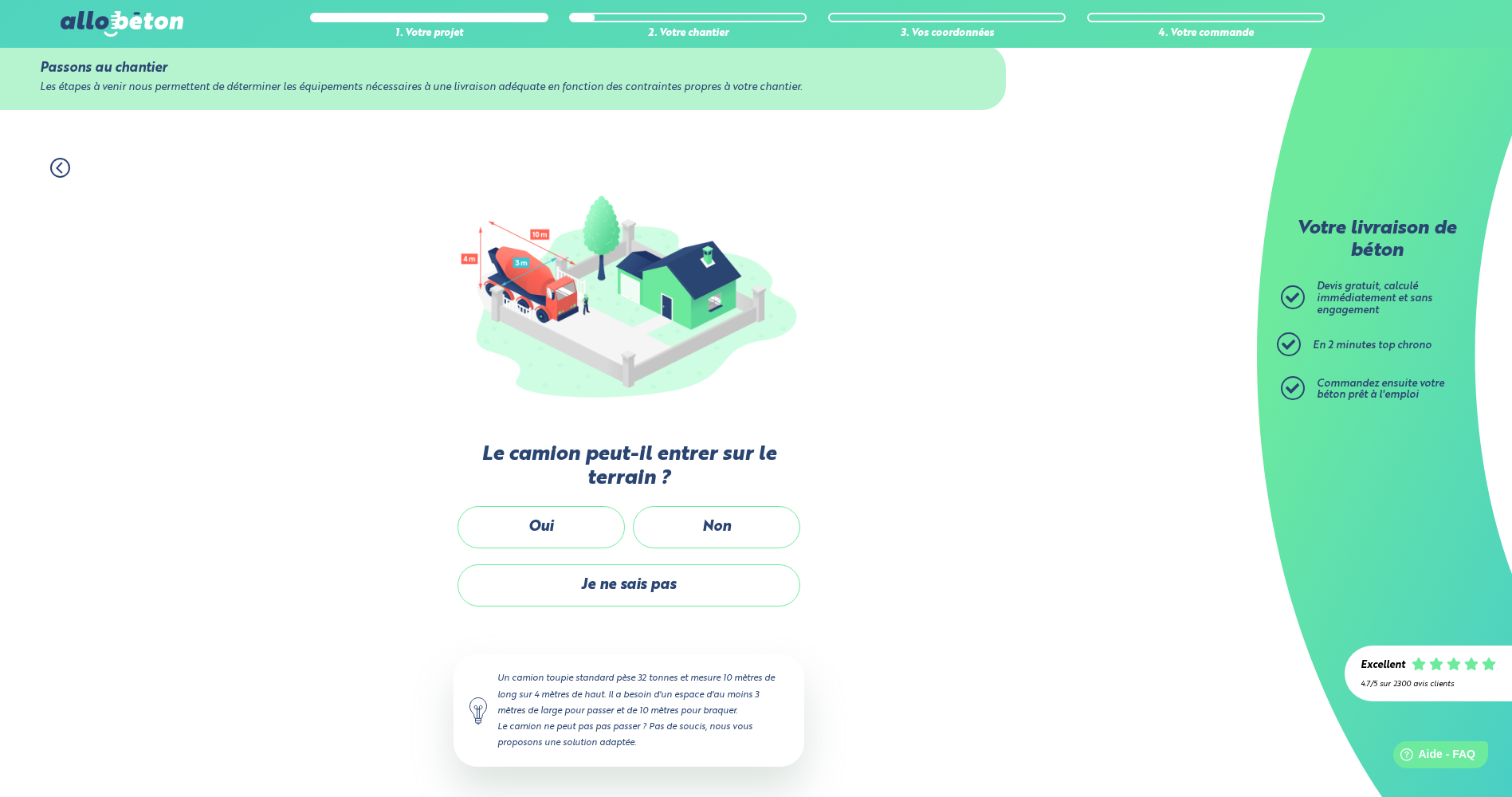
click at [566, 526] on label "Oui" at bounding box center [541, 527] width 168 height 43
click at [0, 0] on input "Oui" at bounding box center [0, 0] width 0 height 0
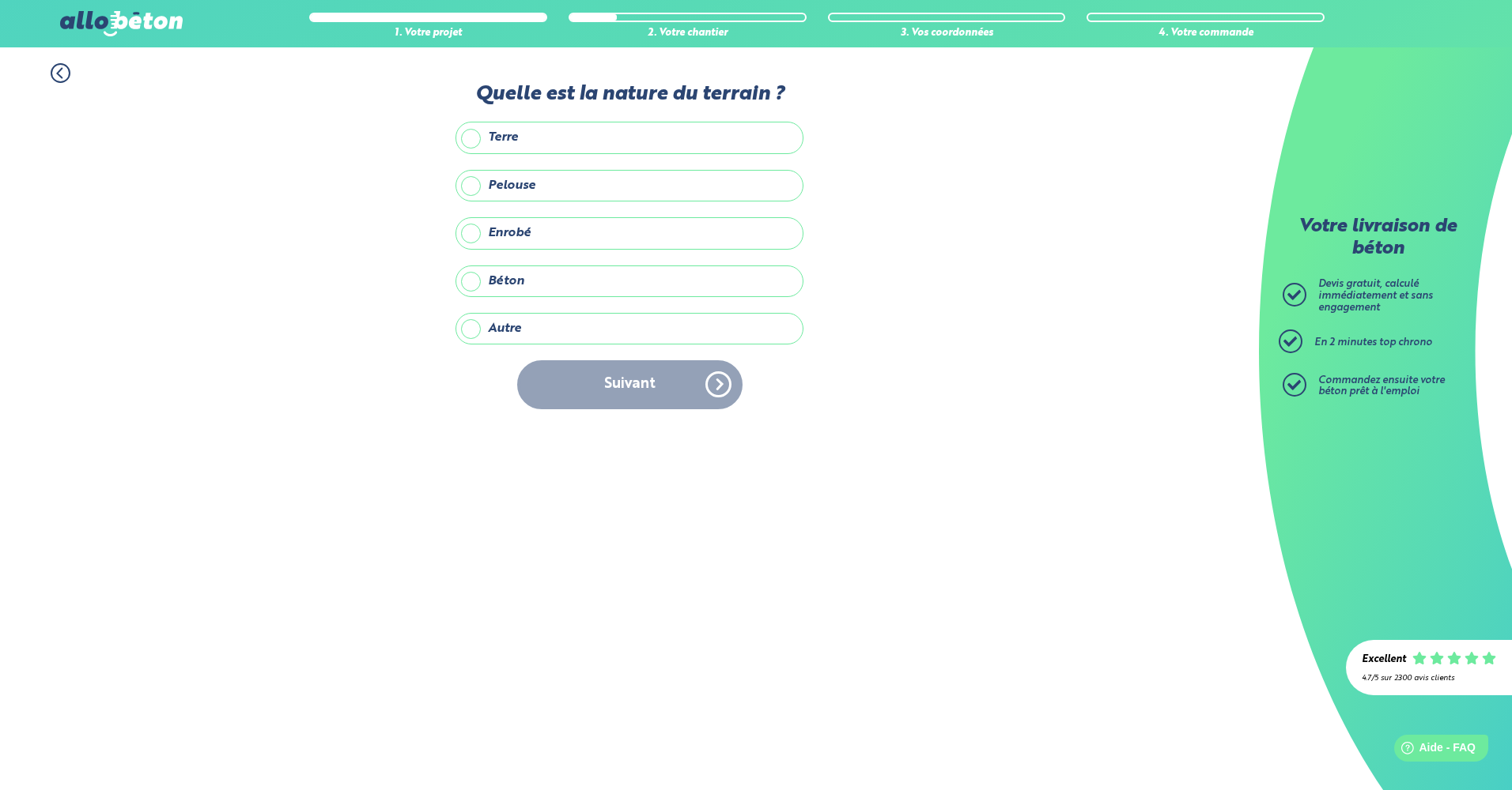
click at [474, 141] on label "Terre" at bounding box center [629, 137] width 348 height 32
click at [0, 0] on input "Terre" at bounding box center [0, 0] width 0 height 0
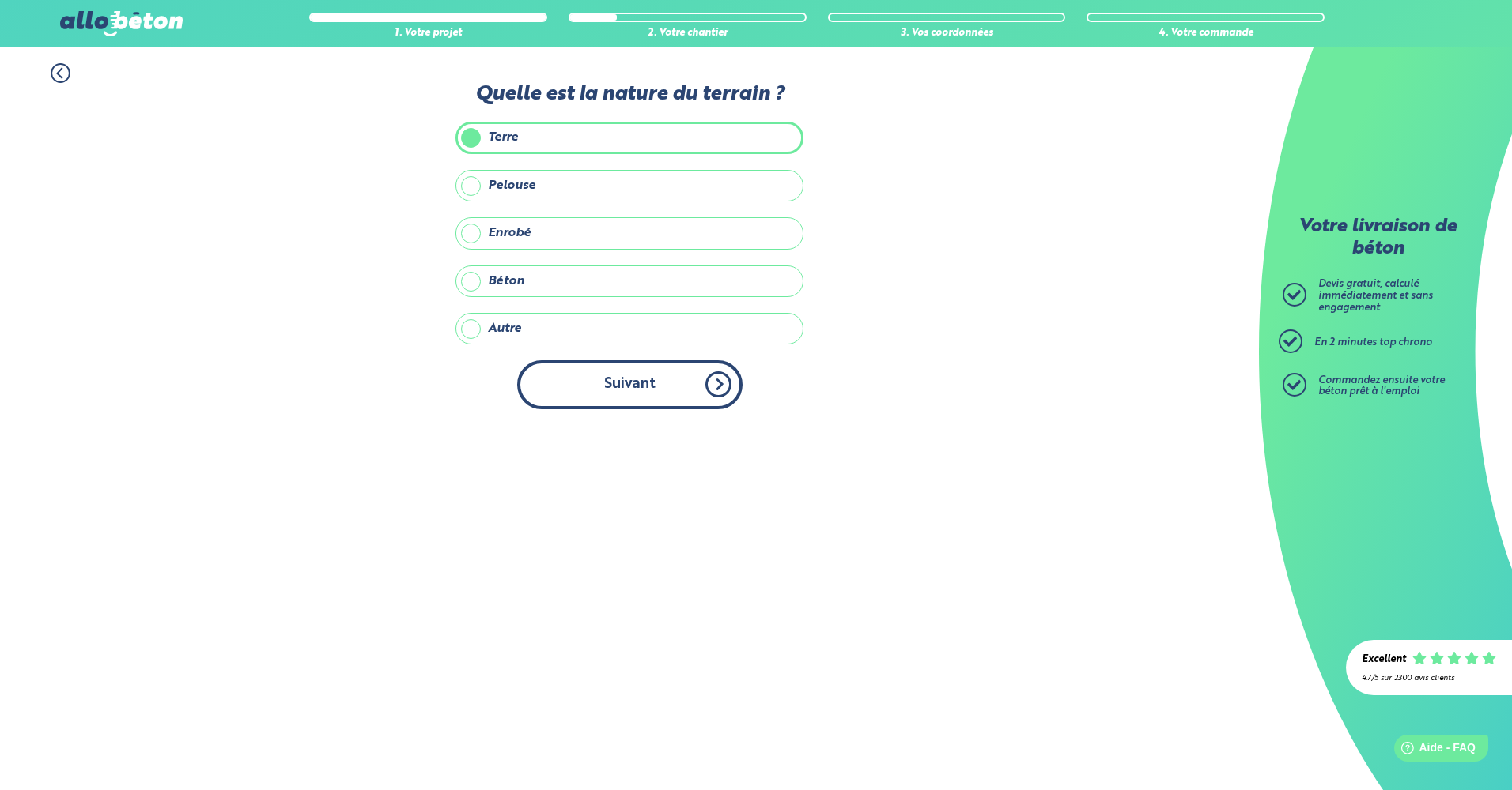
click at [645, 392] on button "Suivant" at bounding box center [630, 385] width 226 height 48
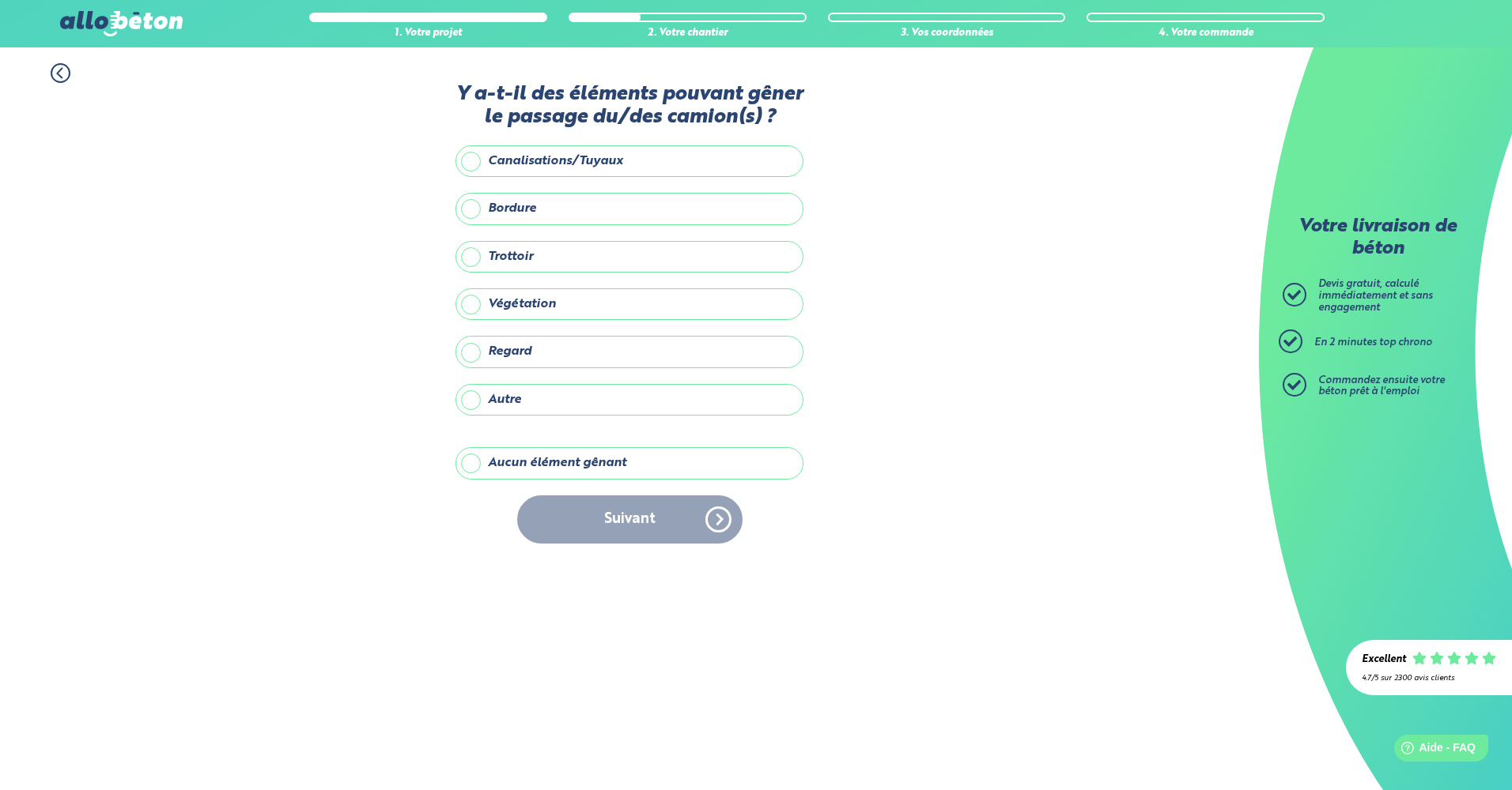
click at [479, 468] on label "Aucun élément gênant" at bounding box center [629, 463] width 348 height 32
click at [0, 0] on input "Aucun élément gênant" at bounding box center [0, 0] width 0 height 0
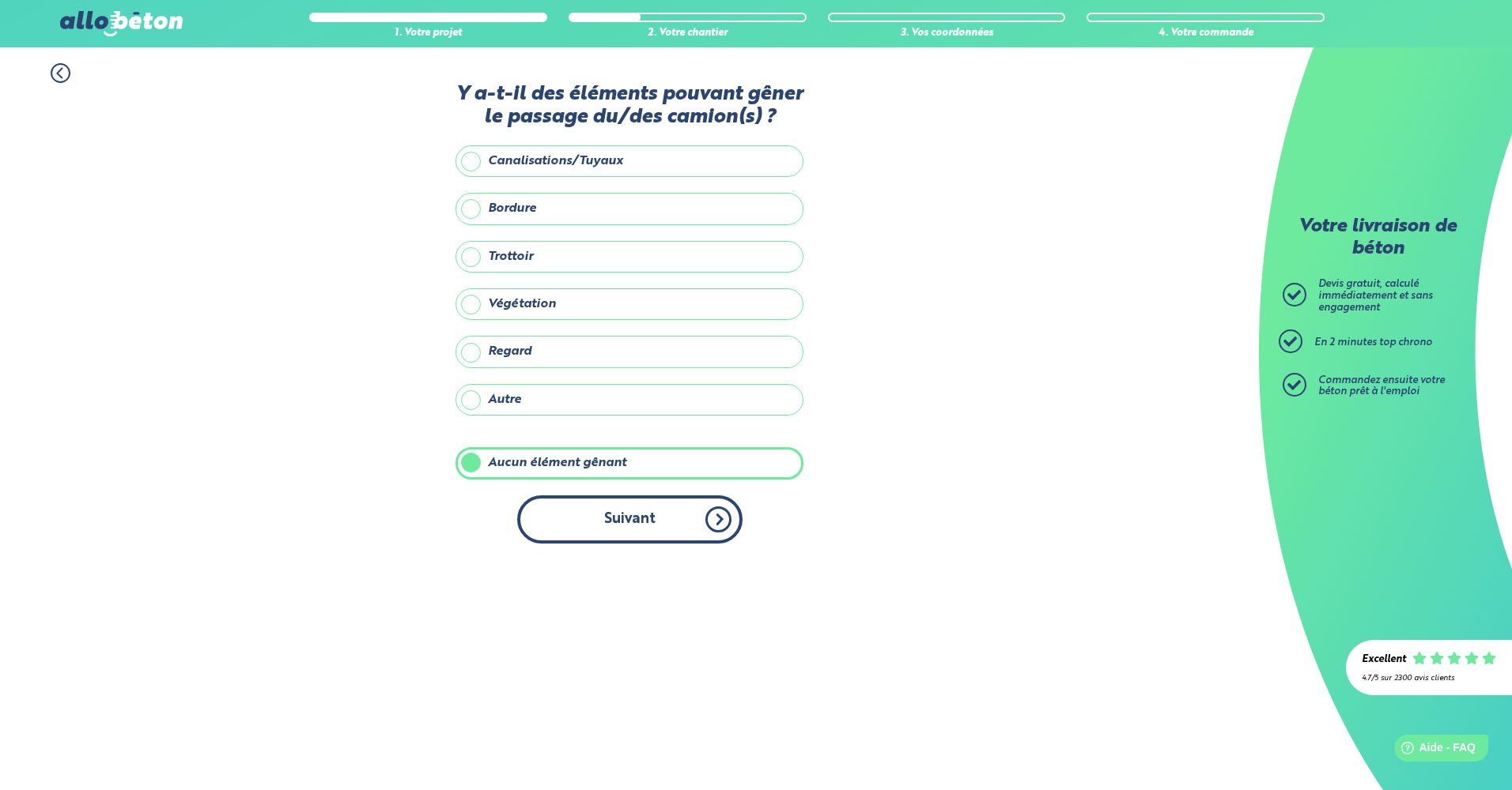
click at [614, 515] on button "Suivant" at bounding box center [630, 520] width 226 height 48
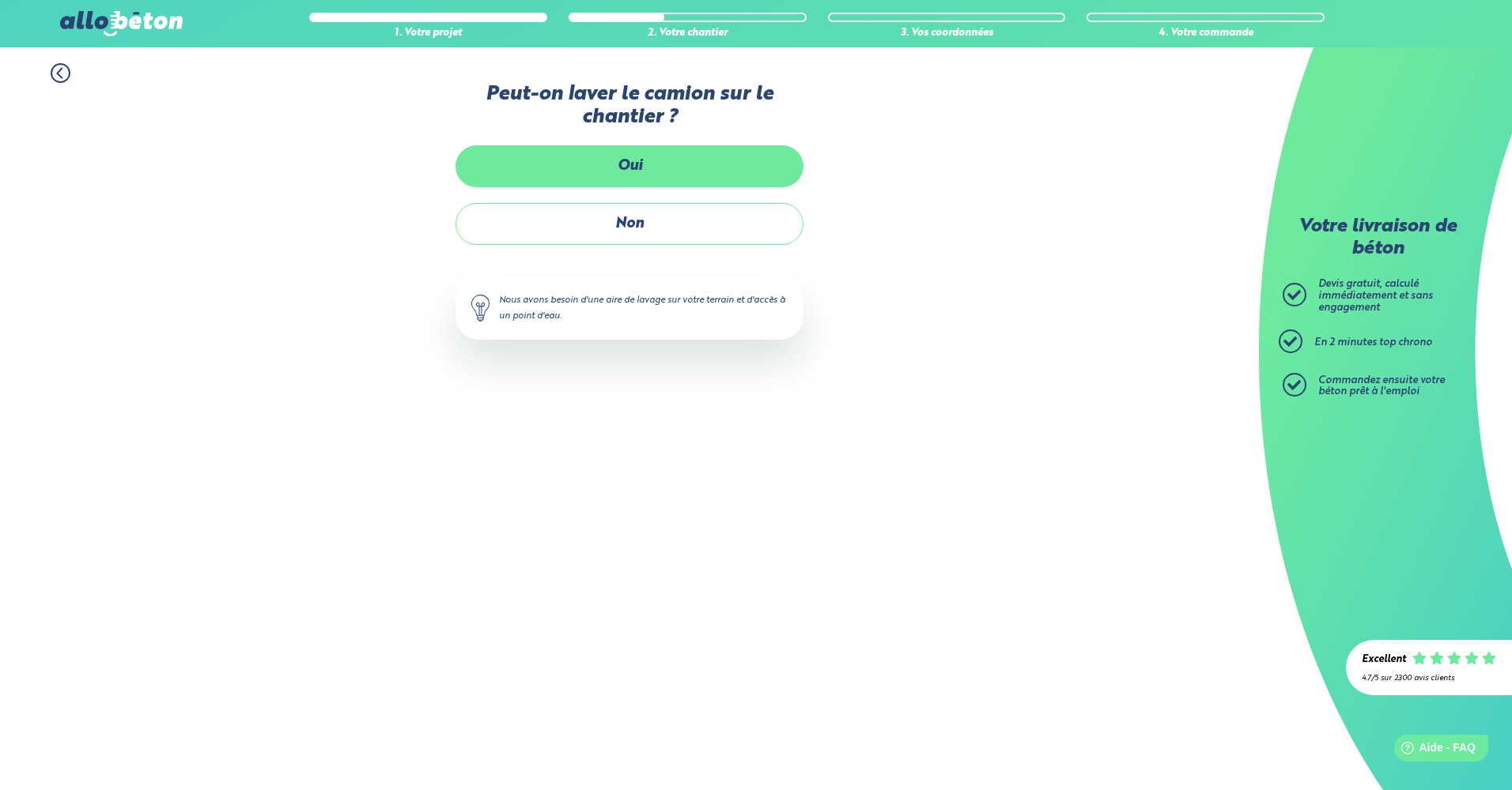
click at [633, 165] on label "Oui" at bounding box center [629, 166] width 348 height 42
click at [0, 0] on input "Oui" at bounding box center [0, 0] width 0 height 0
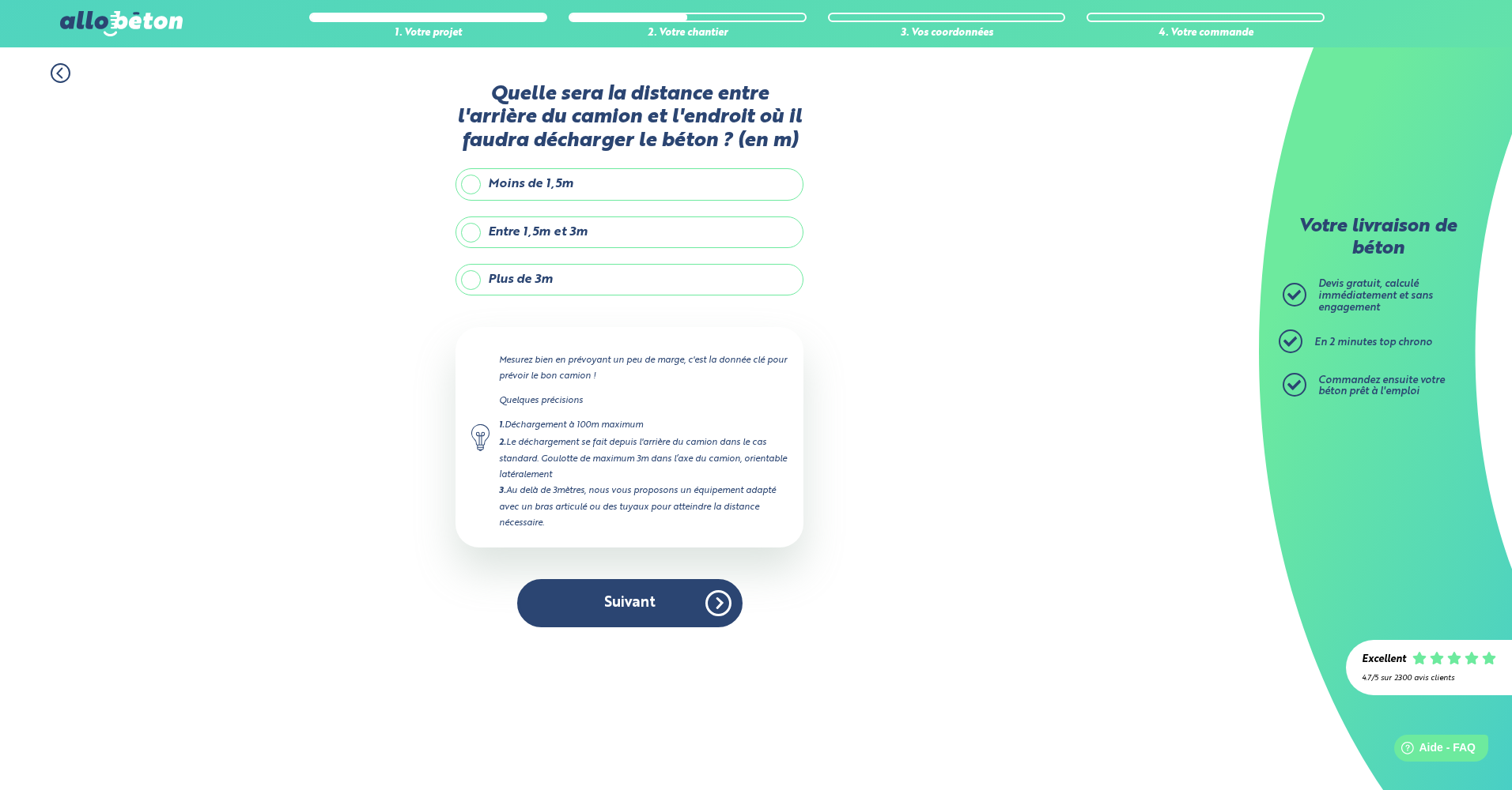
click at [465, 233] on label "Entre 1,5m et 3m" at bounding box center [629, 232] width 348 height 32
click at [0, 0] on input "Entre 1,5m et 3m" at bounding box center [0, 0] width 0 height 0
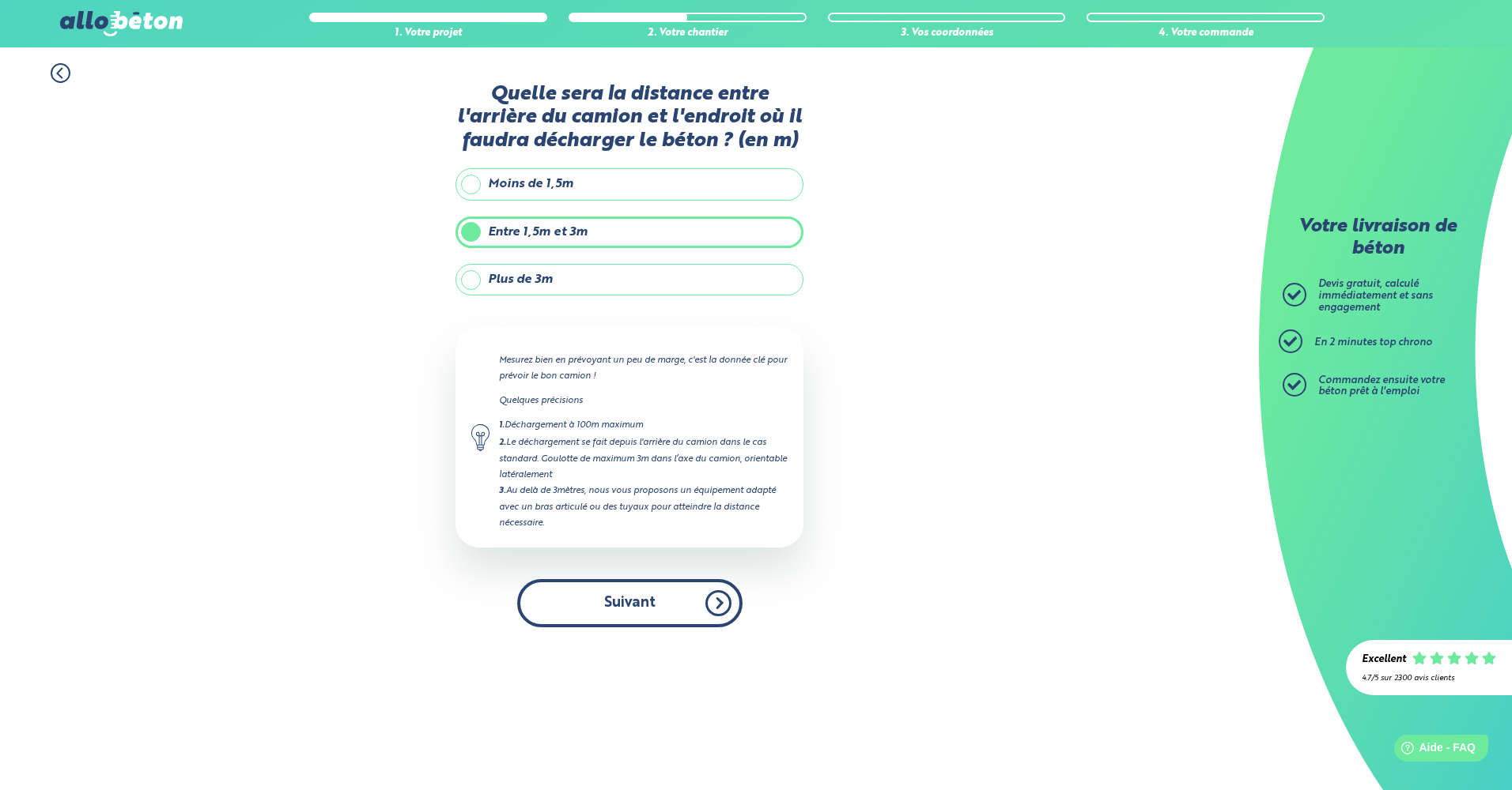
click at [615, 604] on button "Suivant" at bounding box center [630, 603] width 226 height 48
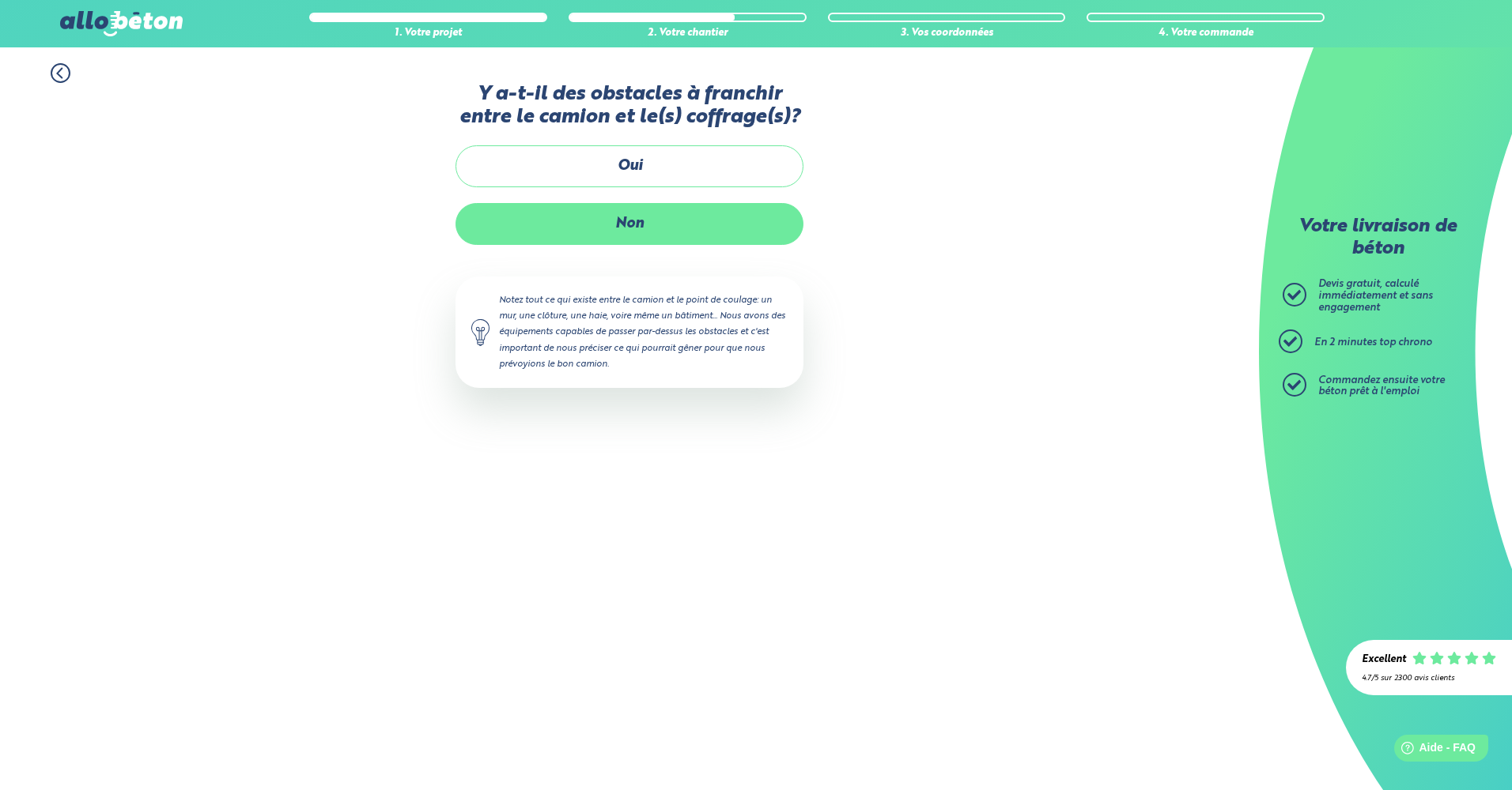
click at [629, 230] on label "Non" at bounding box center [629, 224] width 348 height 42
click at [0, 0] on input "Non" at bounding box center [0, 0] width 0 height 0
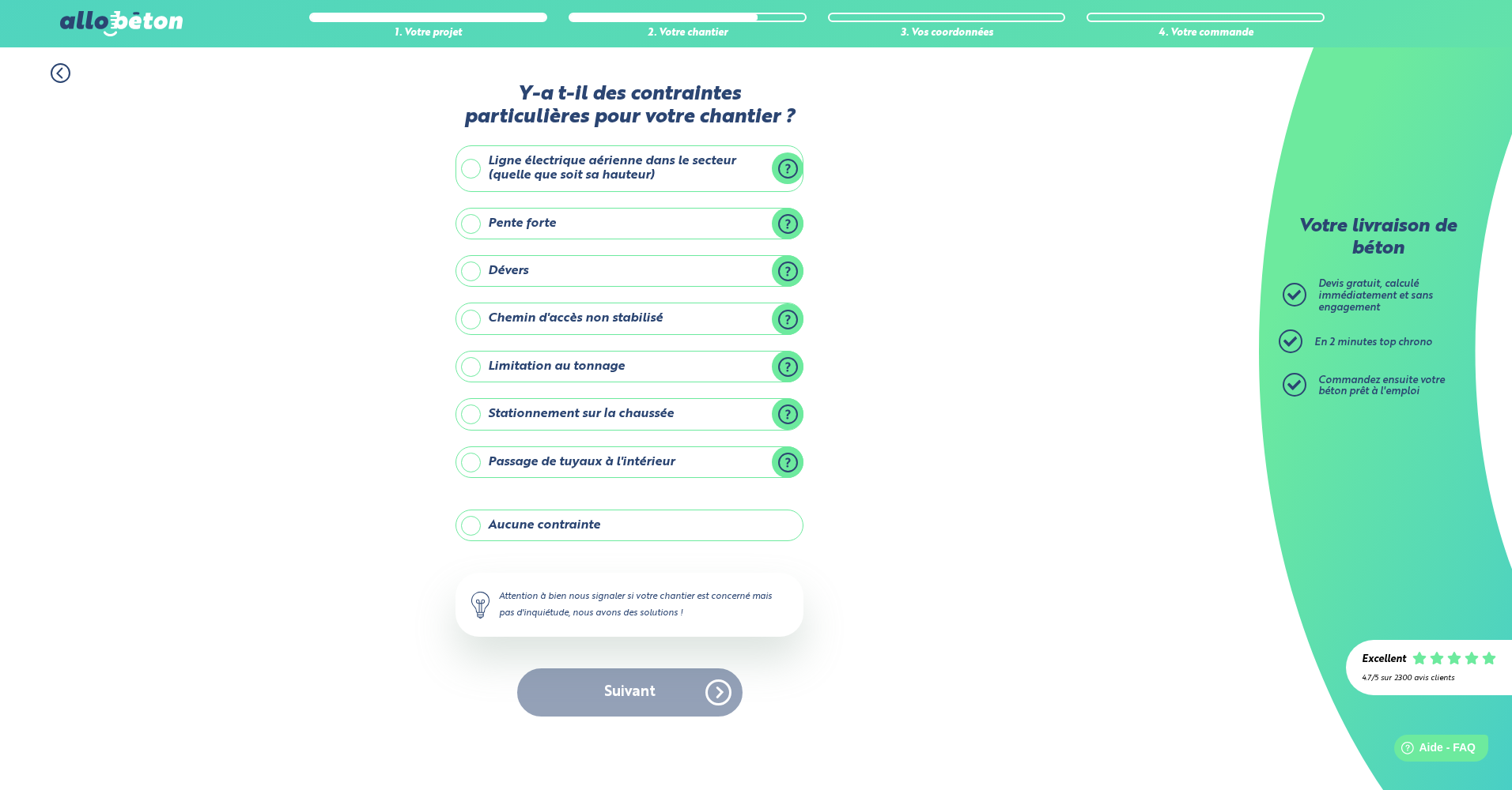
click at [468, 527] on label "Aucune contrainte" at bounding box center [629, 525] width 348 height 32
click at [0, 0] on input "Aucune contrainte" at bounding box center [0, 0] width 0 height 0
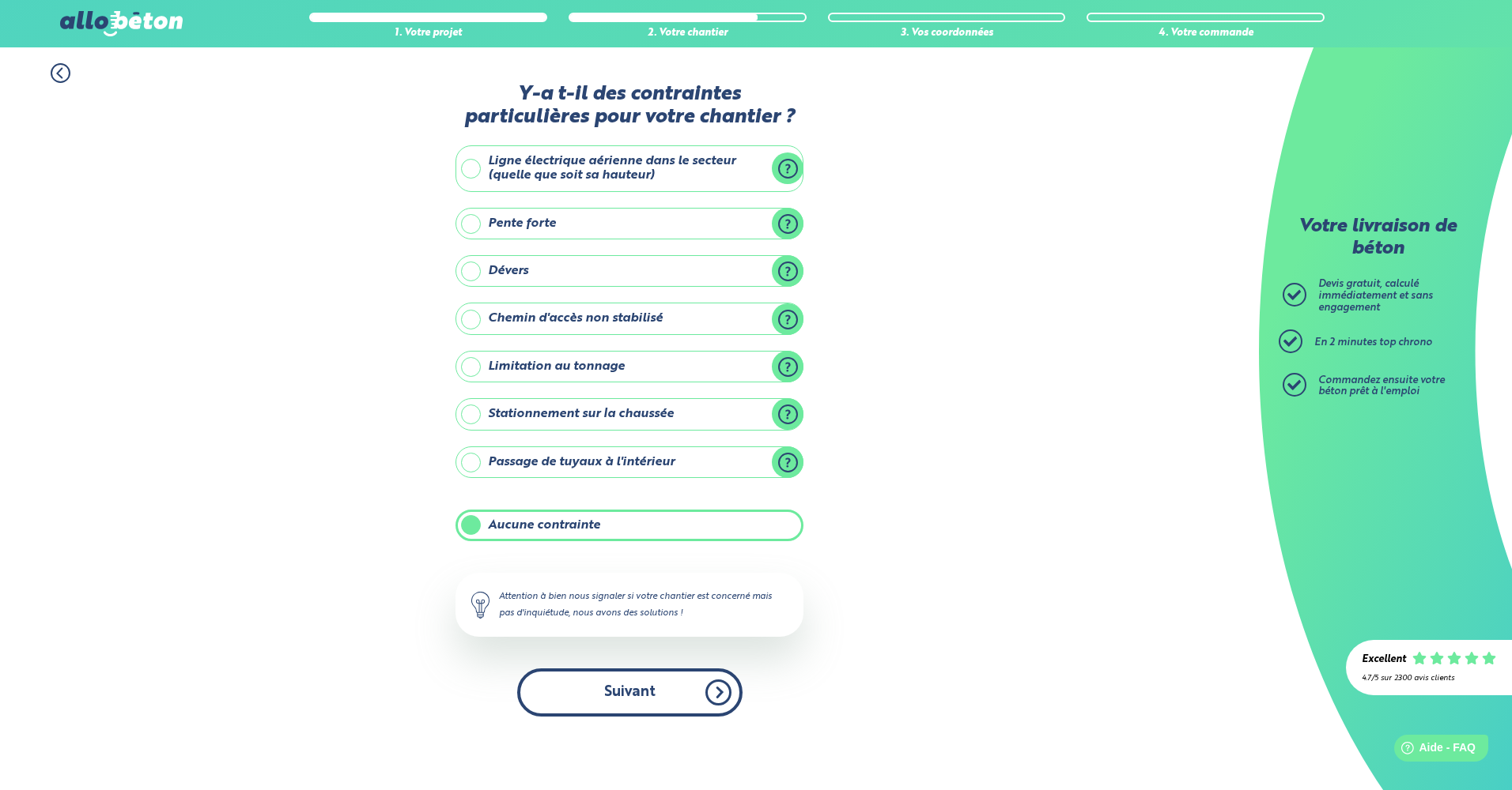
click at [647, 688] on button "Suivant" at bounding box center [630, 693] width 226 height 48
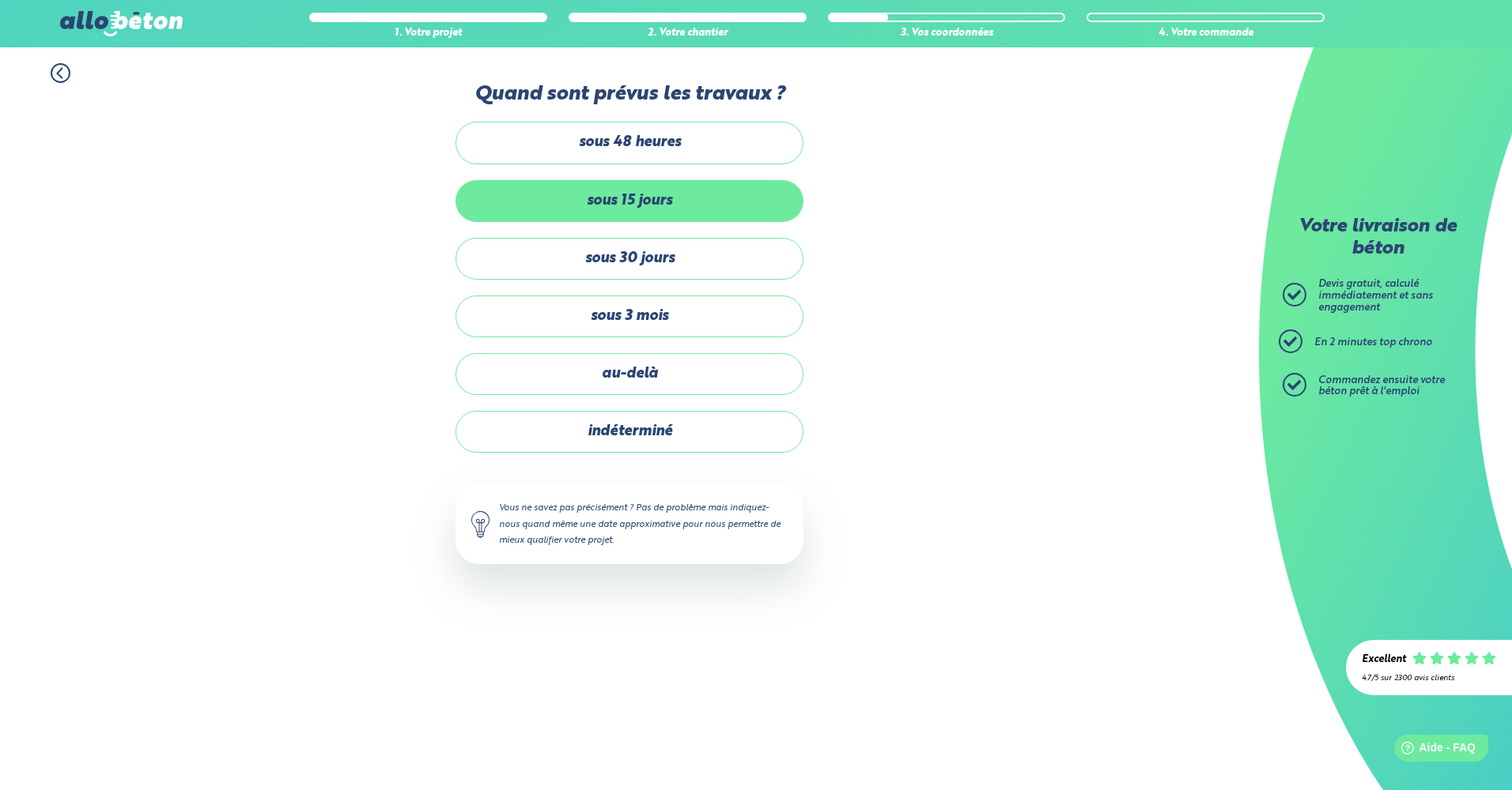
click at [676, 201] on label "sous 15 jours" at bounding box center [629, 201] width 348 height 42
click at [0, 0] on input "sous 15 jours" at bounding box center [0, 0] width 0 height 0
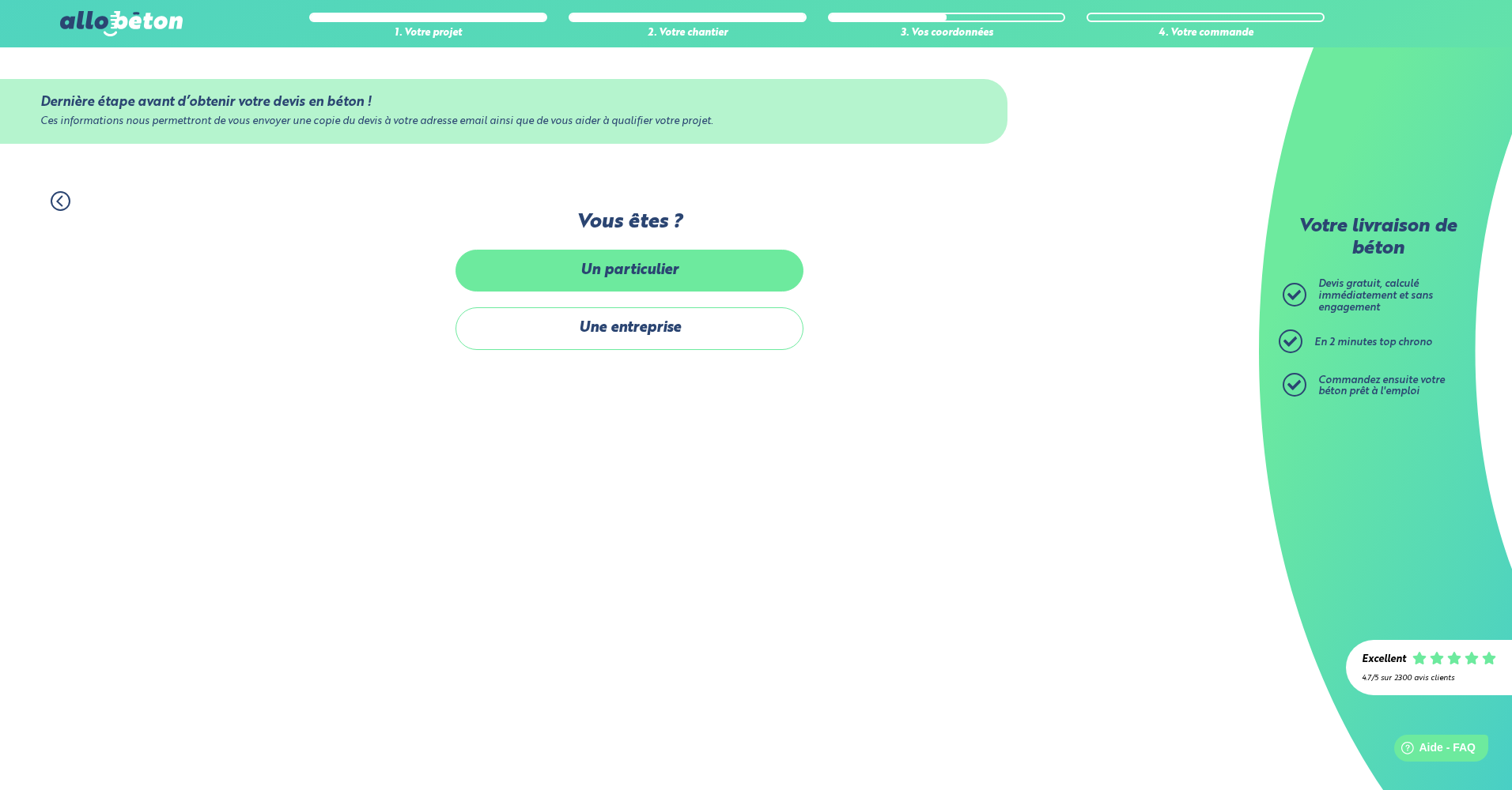
click at [663, 276] on label "Un particulier" at bounding box center [629, 270] width 348 height 42
click at [0, 0] on input "Un particulier" at bounding box center [0, 0] width 0 height 0
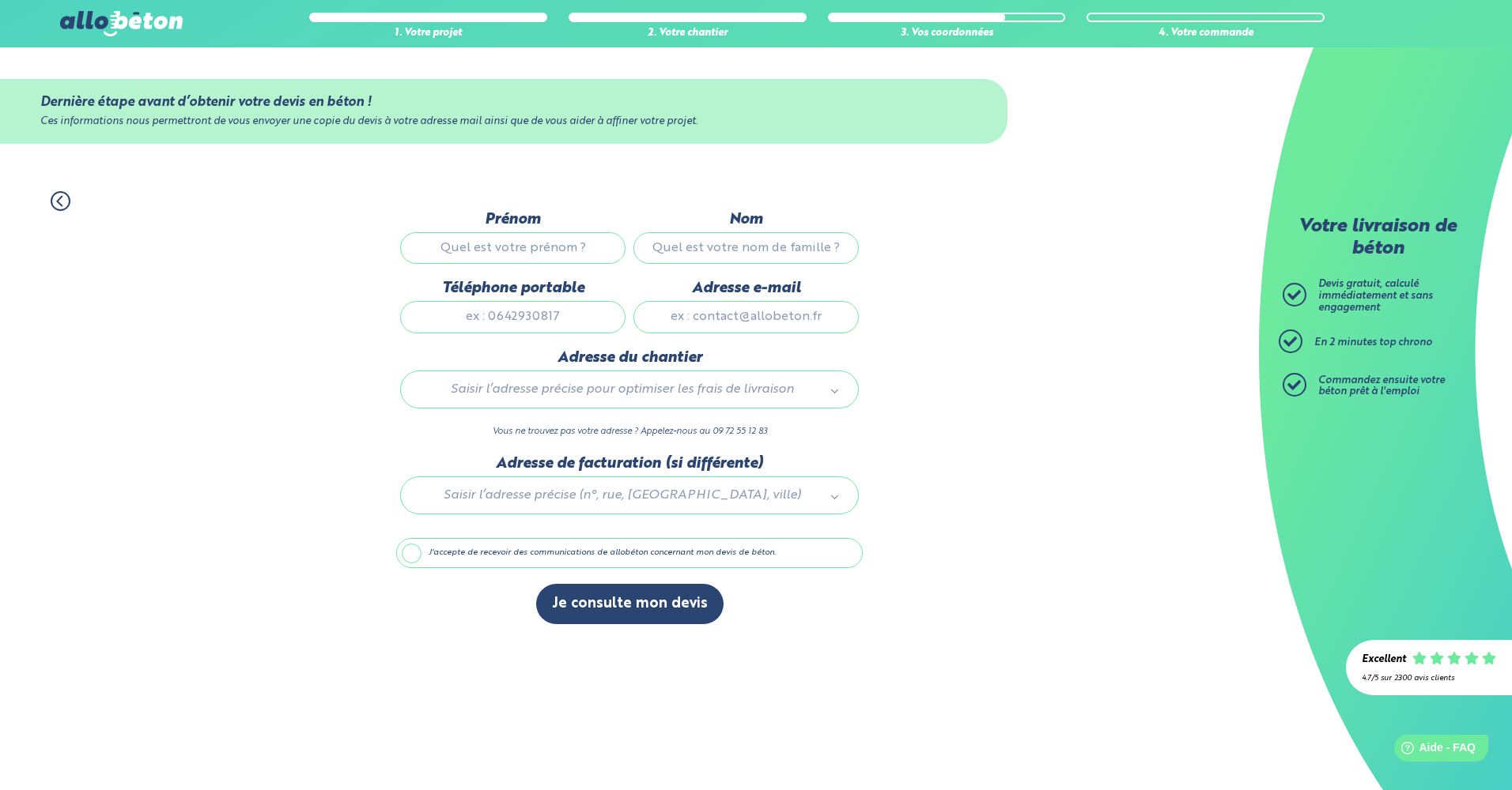
click at [543, 246] on input "Prénom" at bounding box center [513, 248] width 226 height 32
type input "philippe"
type input "gautret"
type input "0633612124"
type input "ph.gautret@sfr.fr"
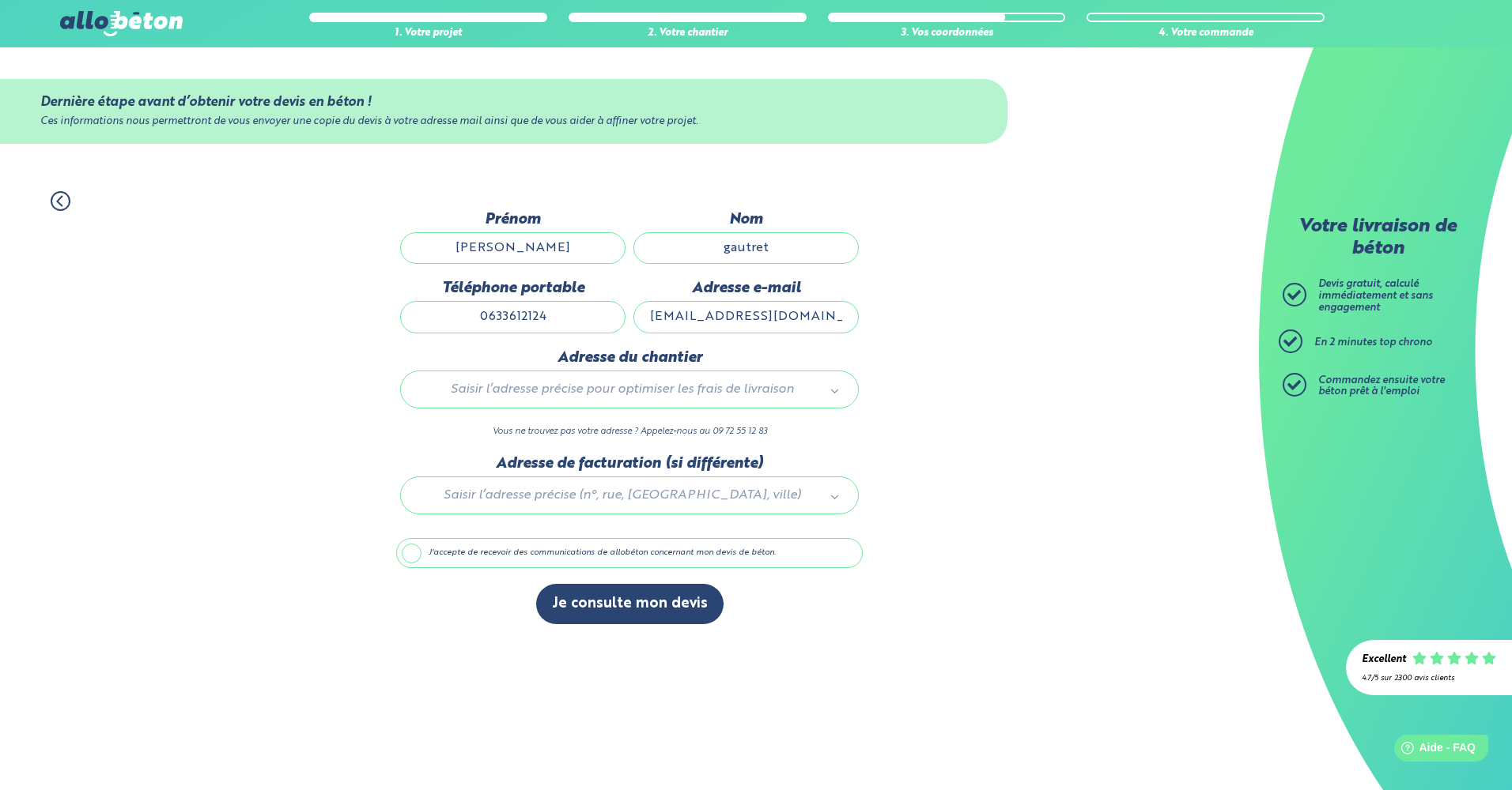
type input "4 ALLÉE DE LA VIEILLE CÔTE"
drag, startPoint x: 496, startPoint y: 315, endPoint x: 593, endPoint y: 311, distance: 97.1
click at [593, 311] on input "0633612124" at bounding box center [513, 317] width 226 height 32
type input "0612124722"
click at [178, 437] on div "1. Votre projet 2. Votre chantier 3. Vos coordonnées 4. Votre commande Dernière…" at bounding box center [629, 408] width 1259 height 465
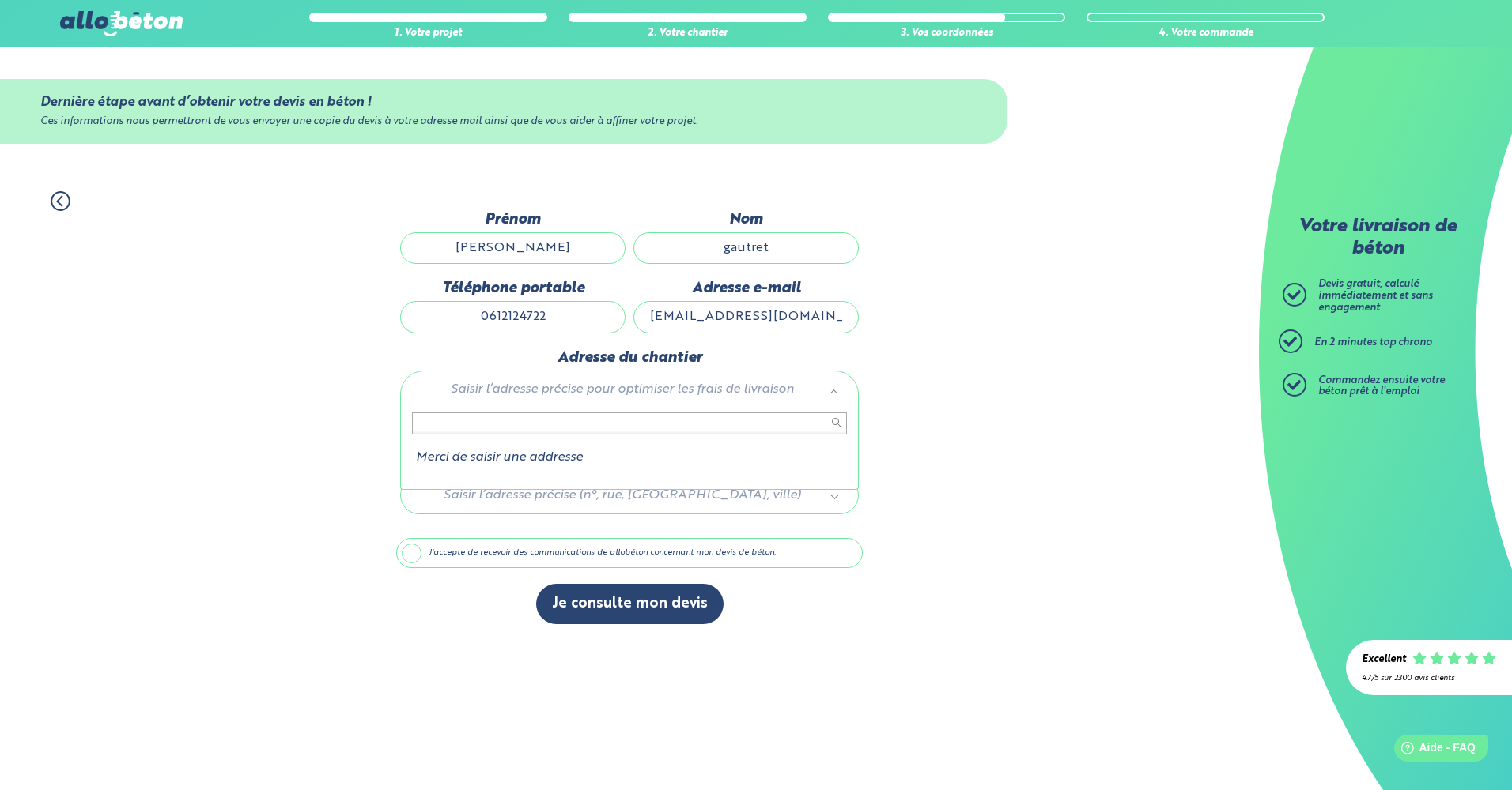
click at [555, 426] on input "text" at bounding box center [629, 423] width 435 height 22
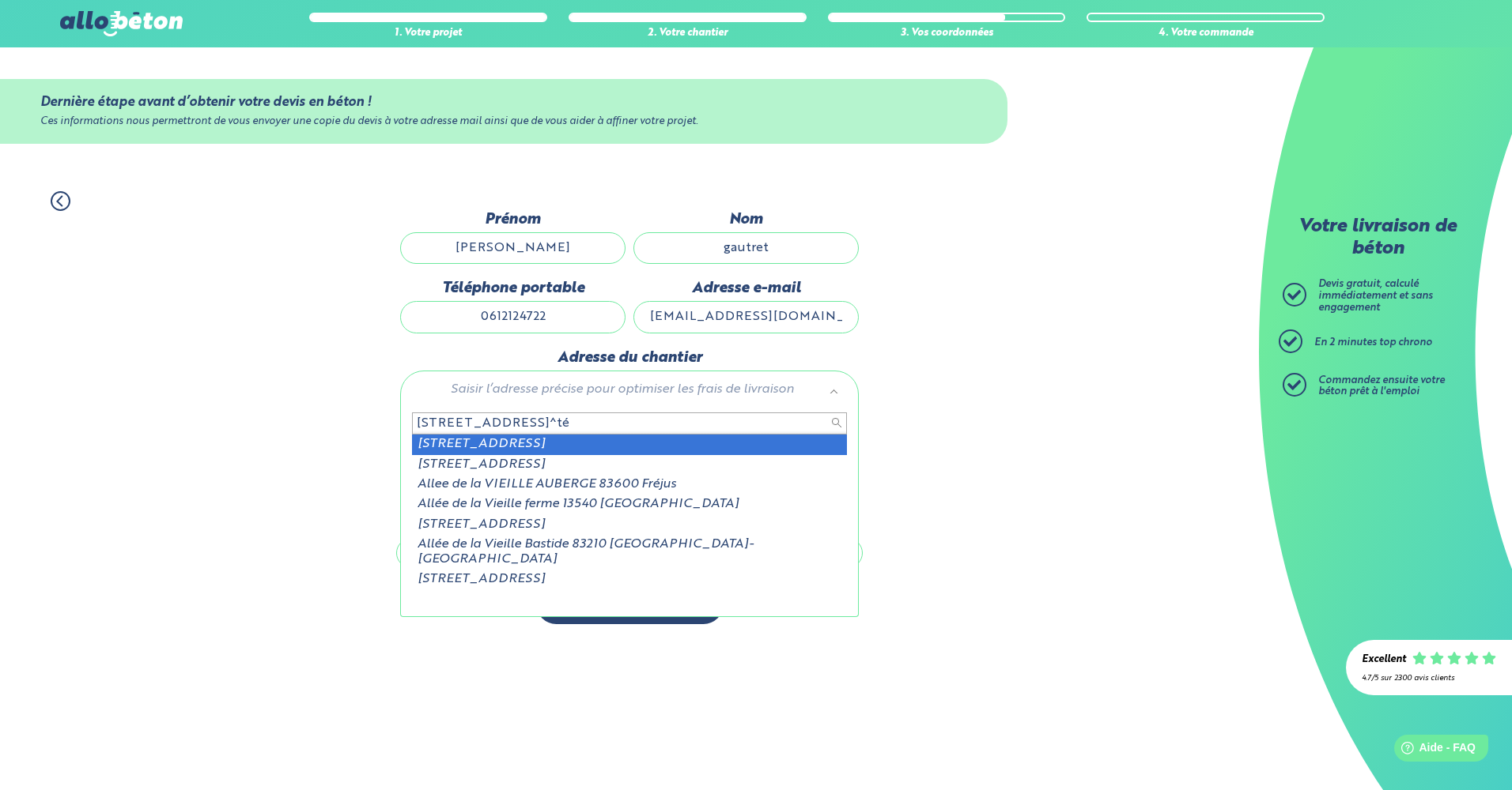
type input "4 allée de la vieille co^teé"
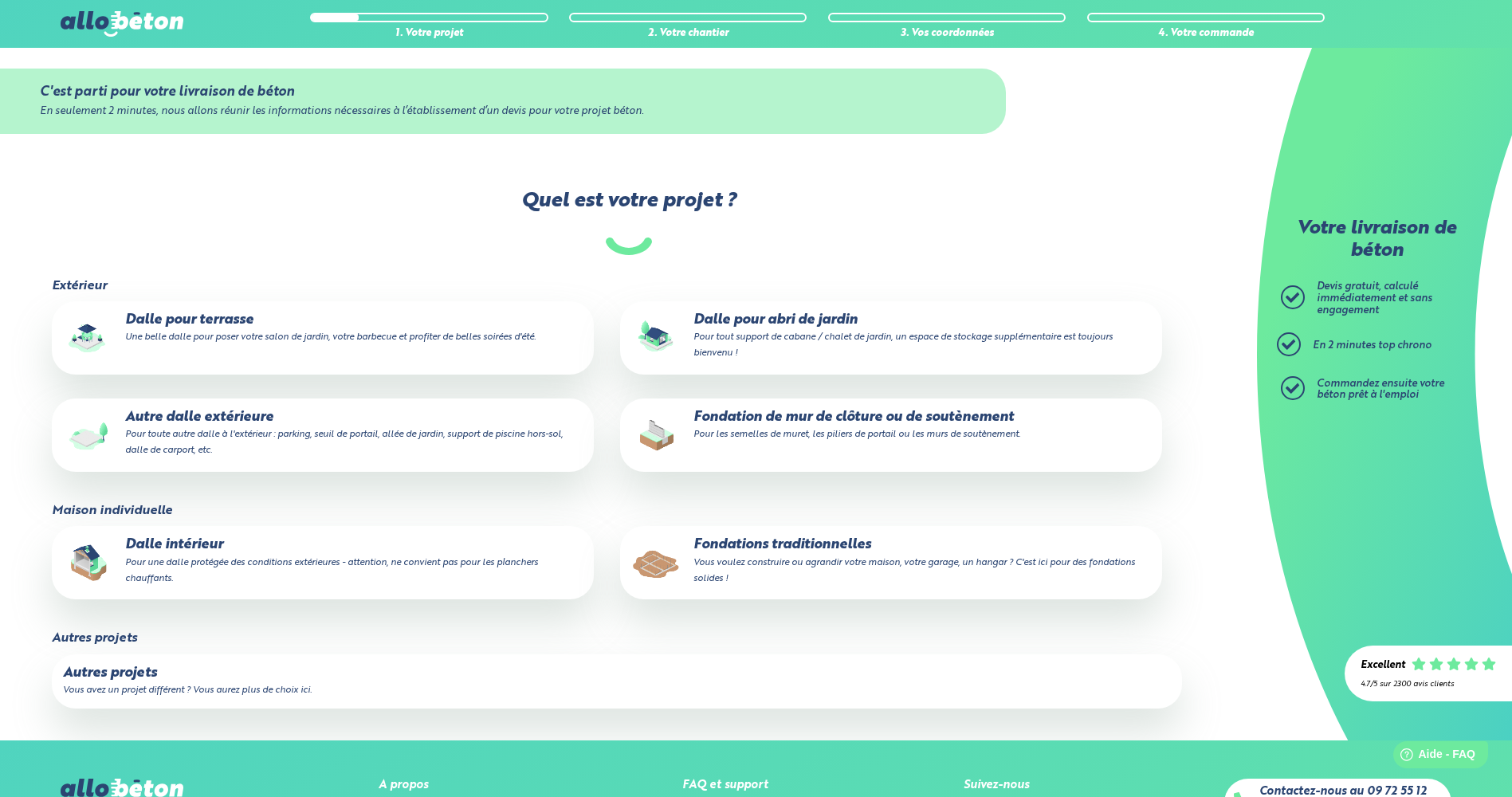
scroll to position [286, 0]
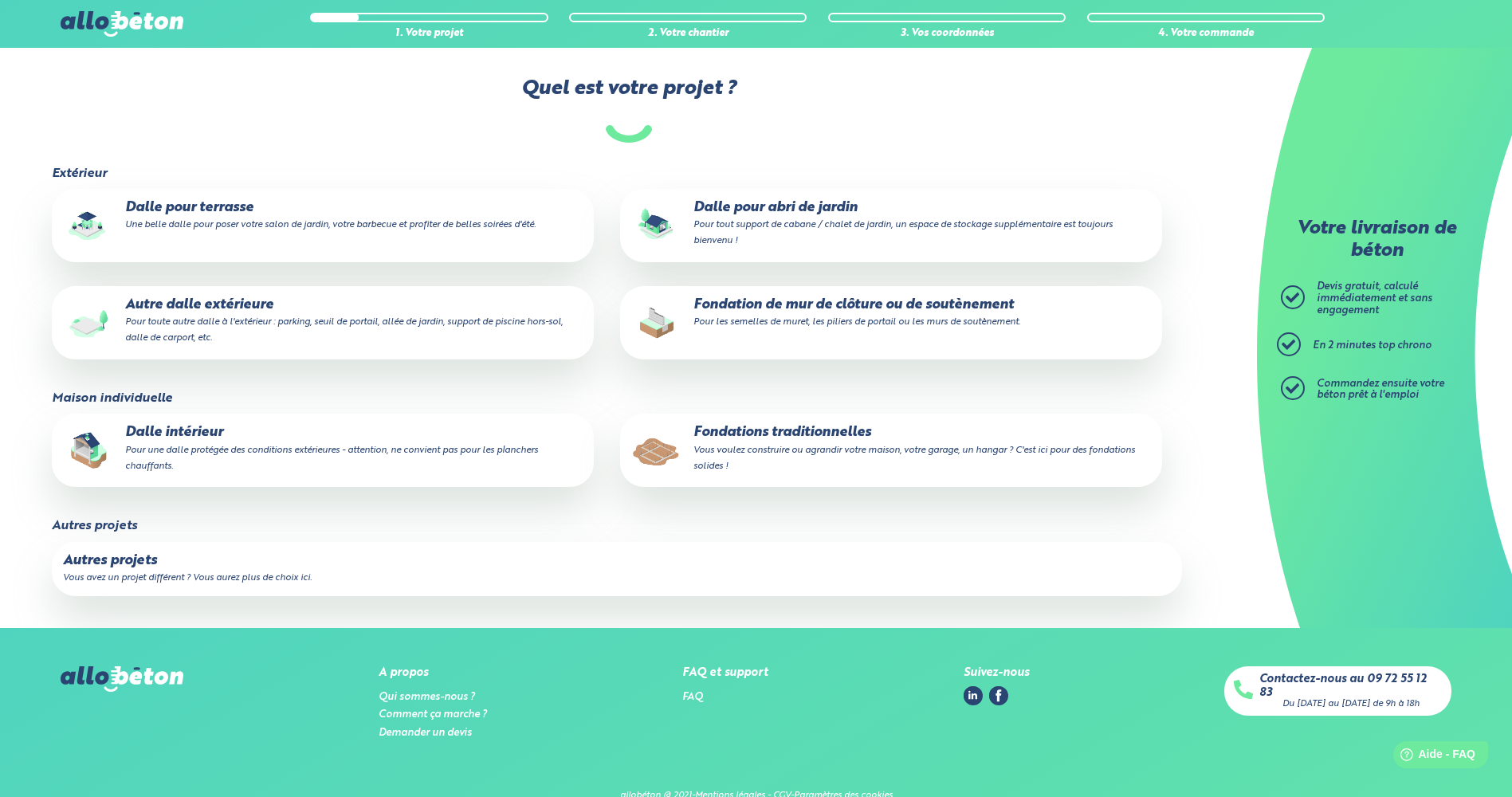
click at [725, 425] on p "Fondations traditionnelles Vous voulez construire ou agrandir votre maison, vot…" at bounding box center [891, 449] width 520 height 49
click at [0, 0] on input "Fondations traditionnelles Vous voulez construire ou agrandir votre maison, vot…" at bounding box center [0, 0] width 0 height 0
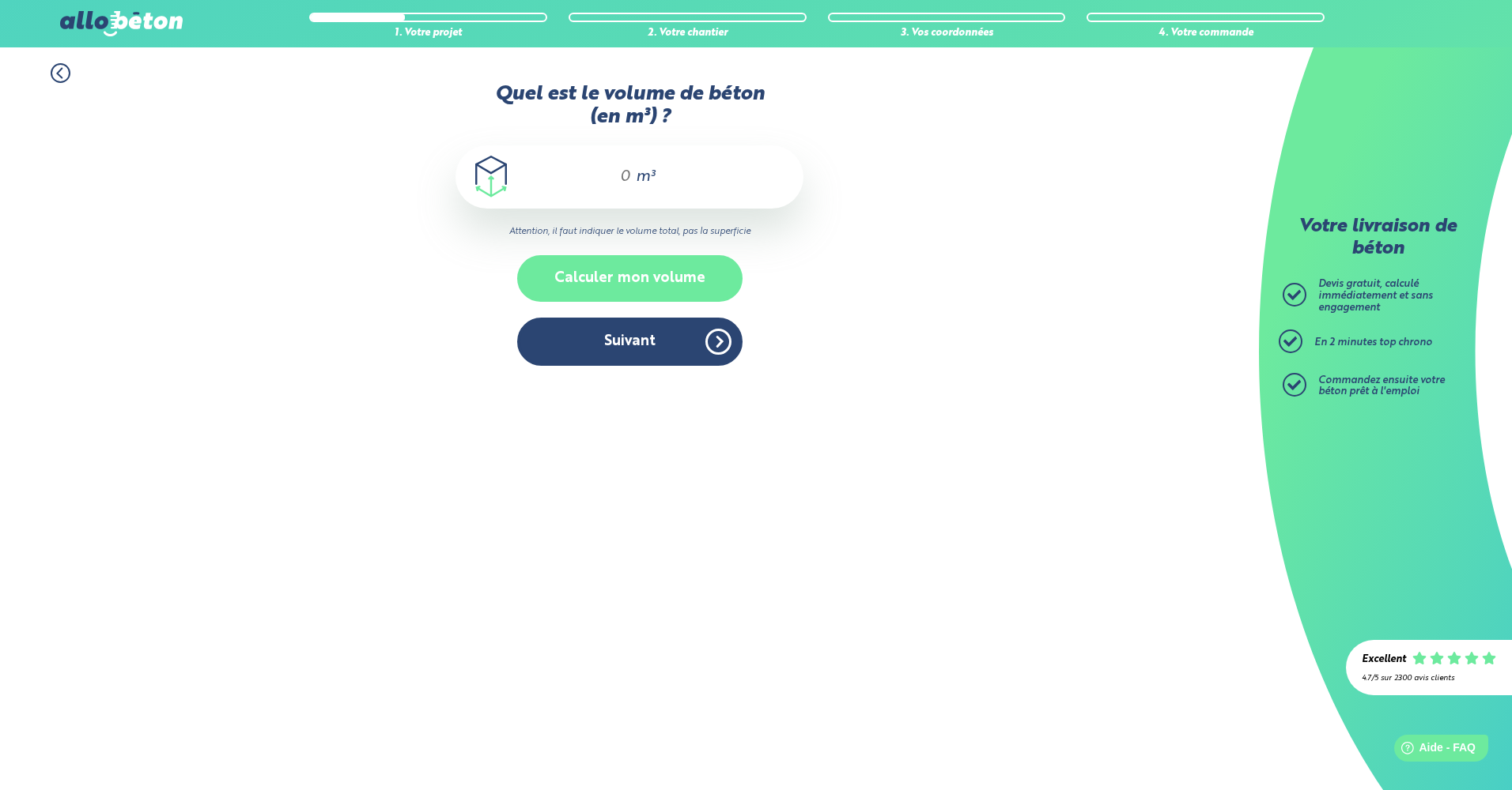
click at [617, 279] on button "Calculer mon volume" at bounding box center [630, 279] width 226 height 46
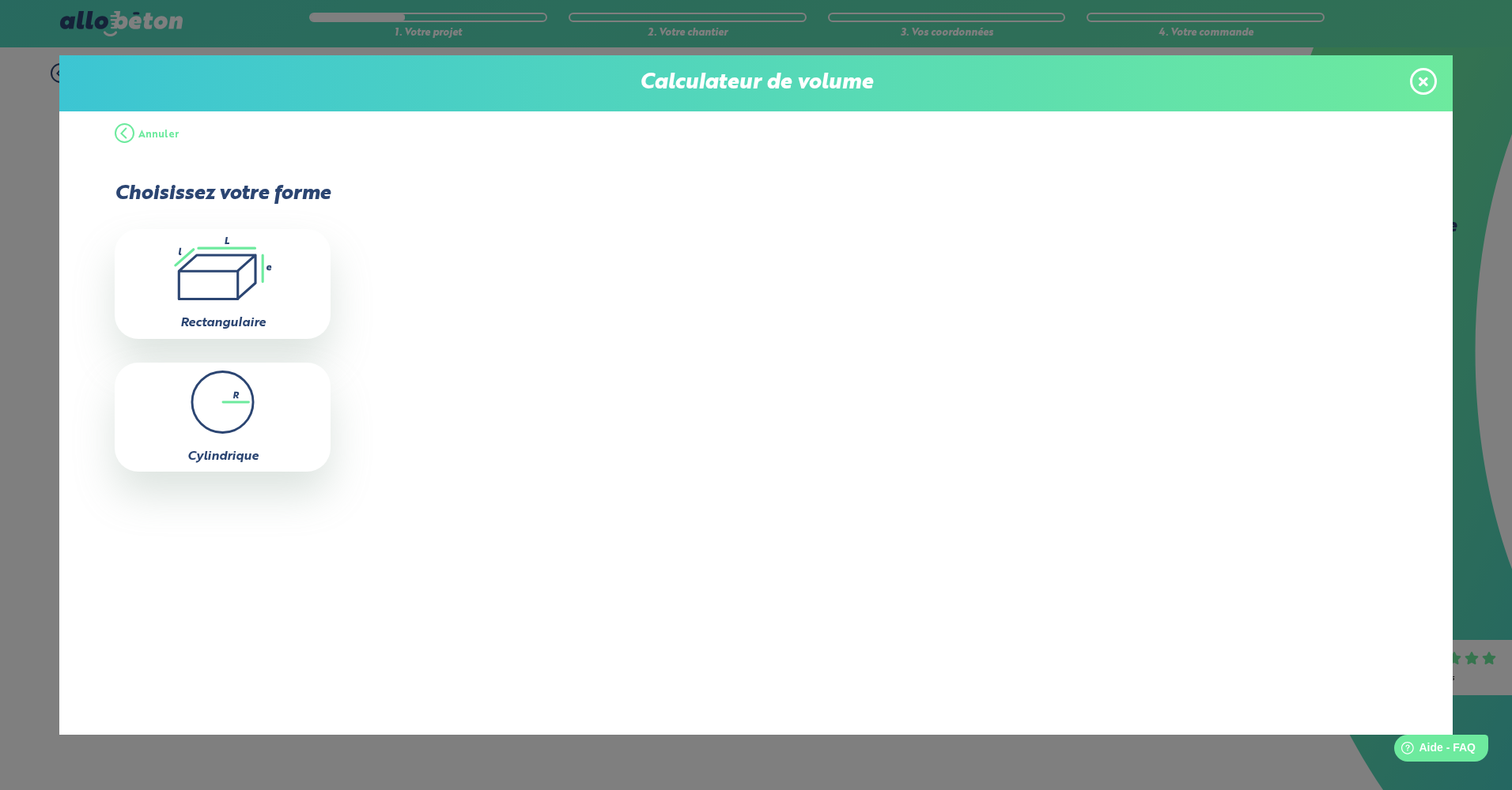
click at [223, 305] on div ".icon-calc-rectanglea{fill:none;stroke-linecap:round;stroke-width:3px;stroke:#6…" at bounding box center [222, 283] width 216 height 109
type input "0"
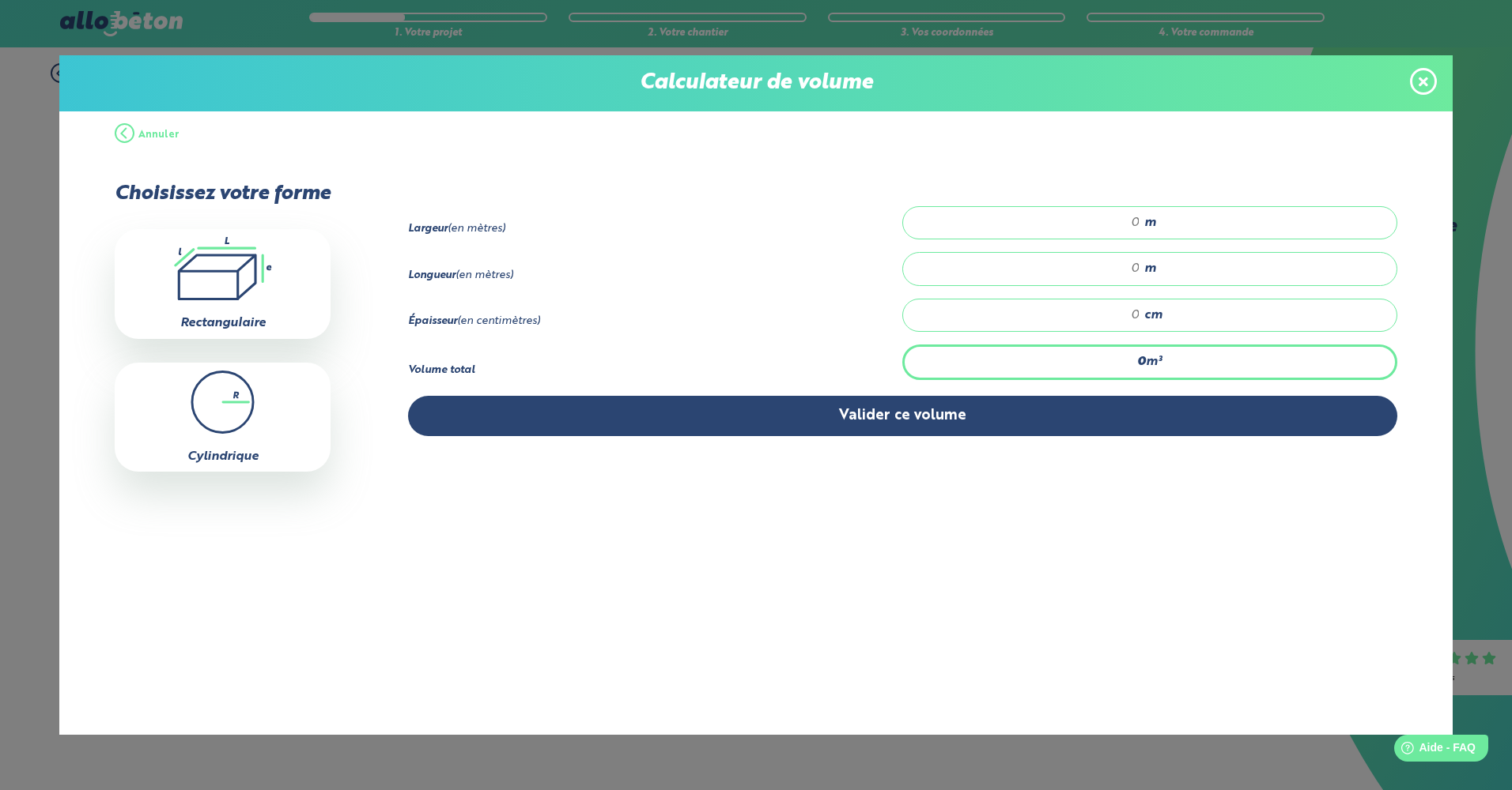
click at [1130, 220] on input "number" at bounding box center [1029, 223] width 221 height 15
type input "0"
type input "0.40"
click at [1126, 266] on input "number" at bounding box center [1029, 268] width 221 height 15
type input "0"
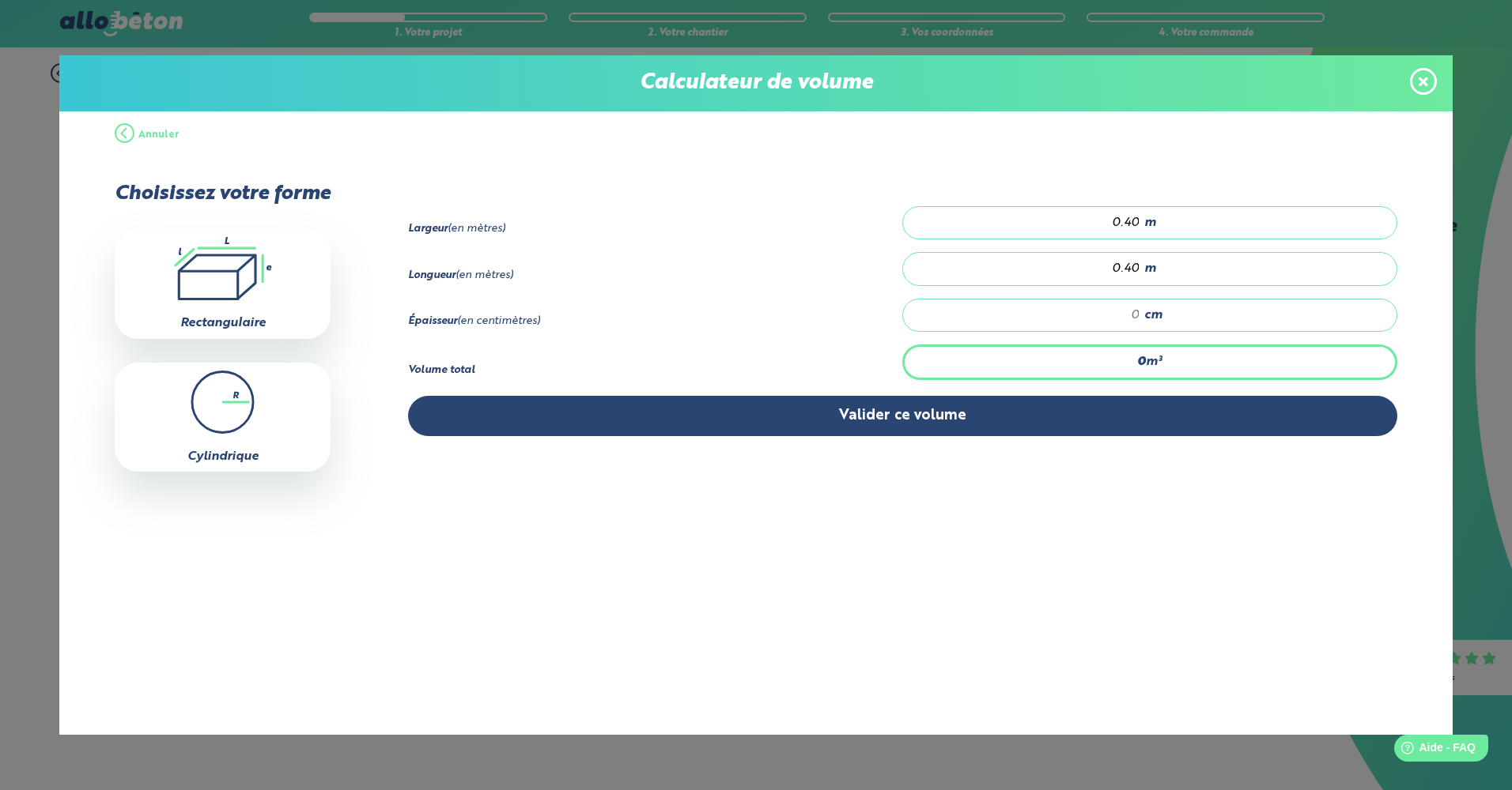
type input "0.40"
click at [1131, 316] on input "number" at bounding box center [1029, 315] width 221 height 15
type input "0.006"
type input "4"
type input "0.064"
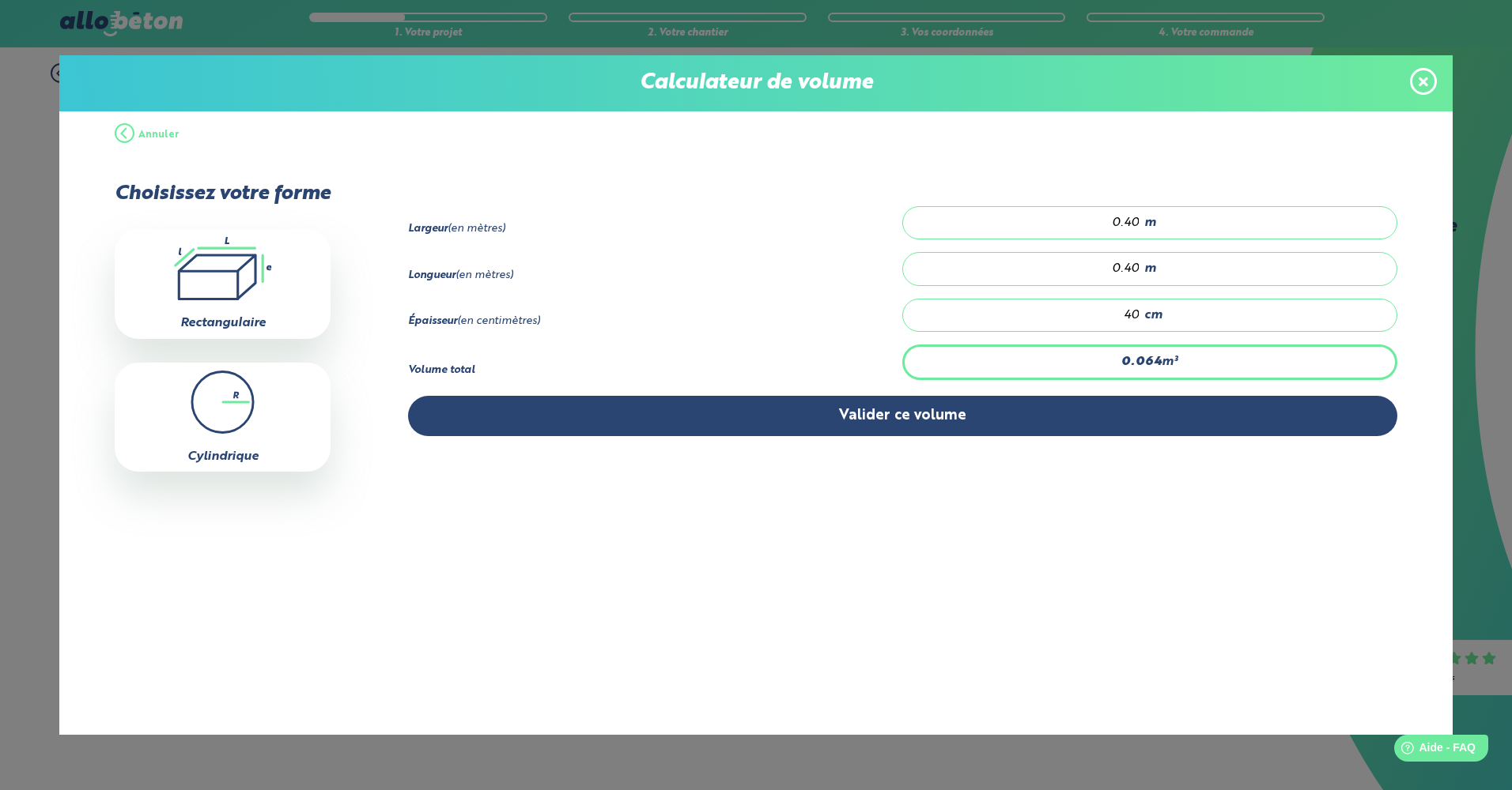
type input "040"
type input "0.001"
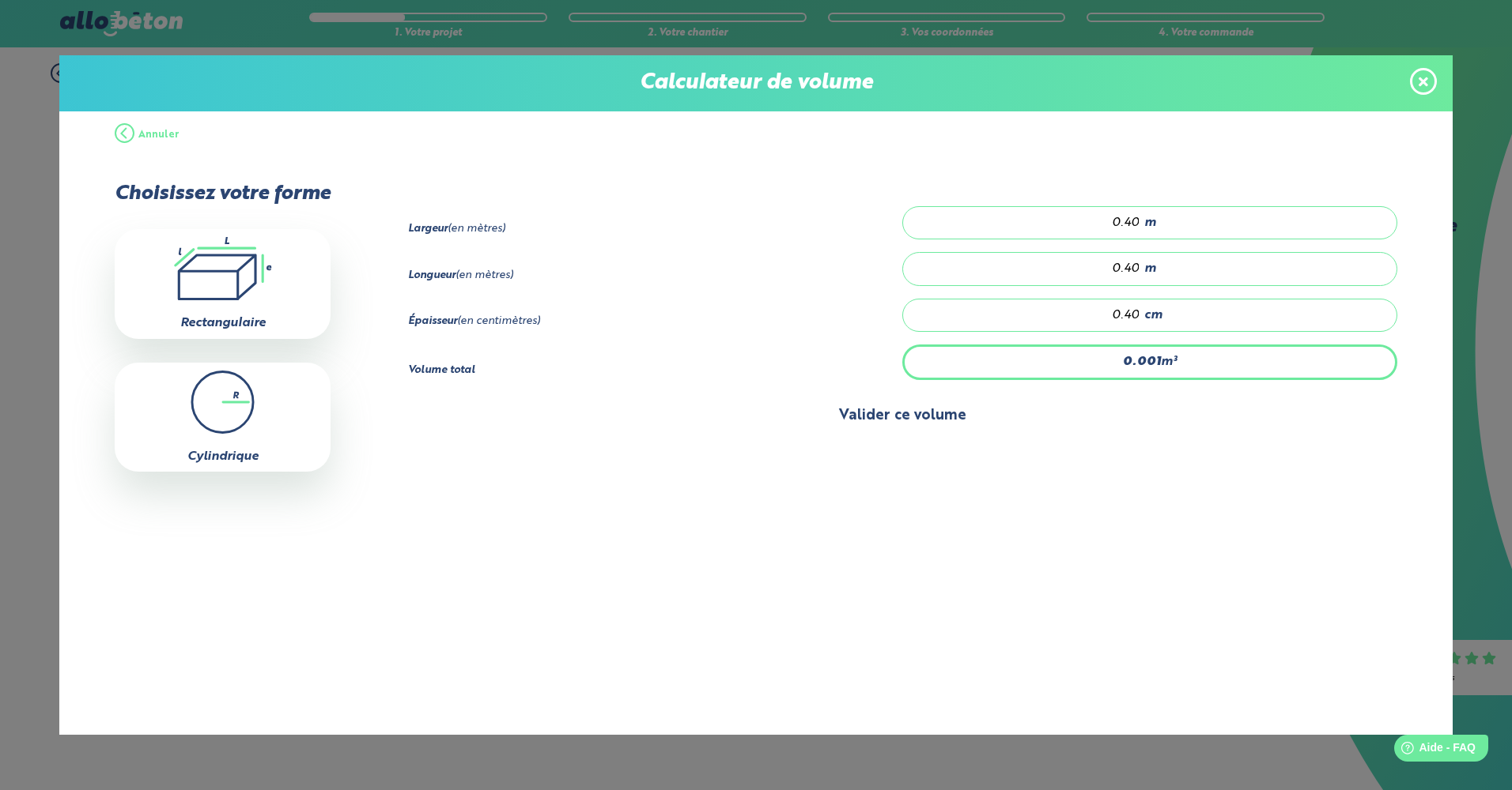
type input "0.40"
click at [931, 416] on button "Valider ce volume" at bounding box center [902, 416] width 989 height 40
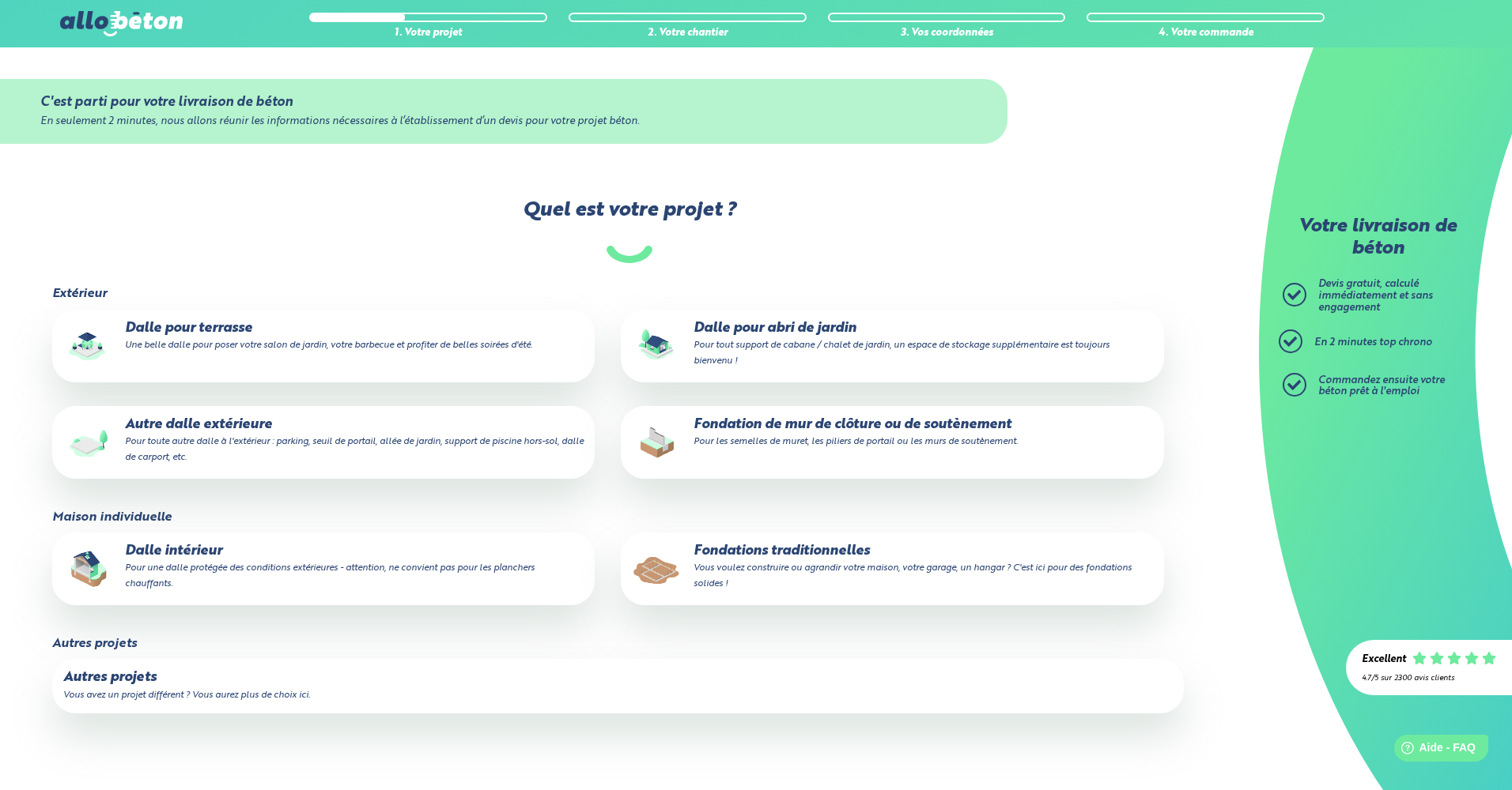
click at [823, 565] on small "Vous voulez construire ou agrandir votre maison, votre garage, un hangar ? C'es…" at bounding box center [912, 576] width 438 height 25
click at [0, 0] on input "Fondations traditionnelles Vous voulez construire ou agrandir votre maison, vot…" at bounding box center [0, 0] width 0 height 0
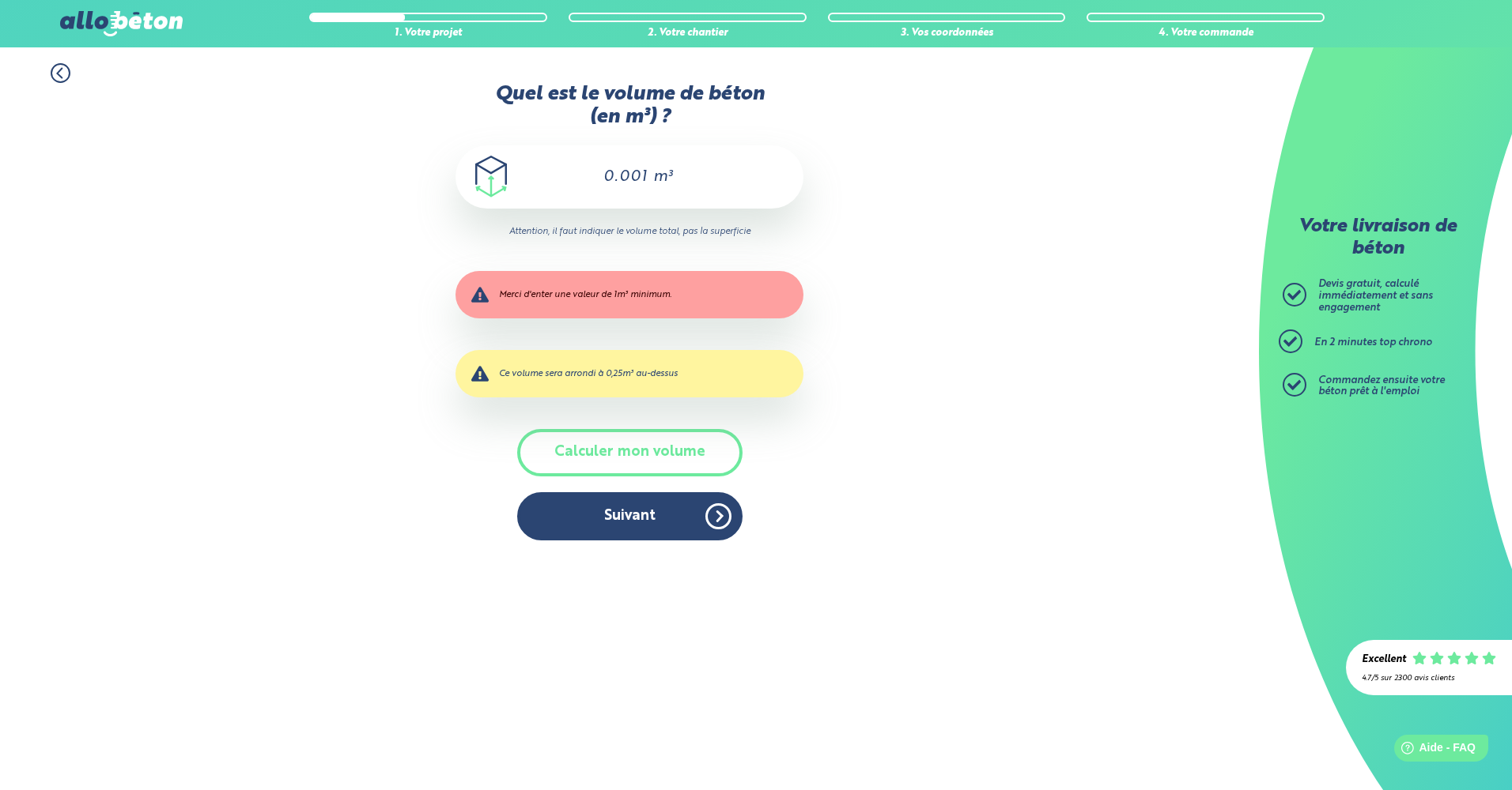
click at [623, 174] on input "0.001" at bounding box center [618, 177] width 62 height 19
click at [399, 18] on div at bounding box center [357, 17] width 94 height 6
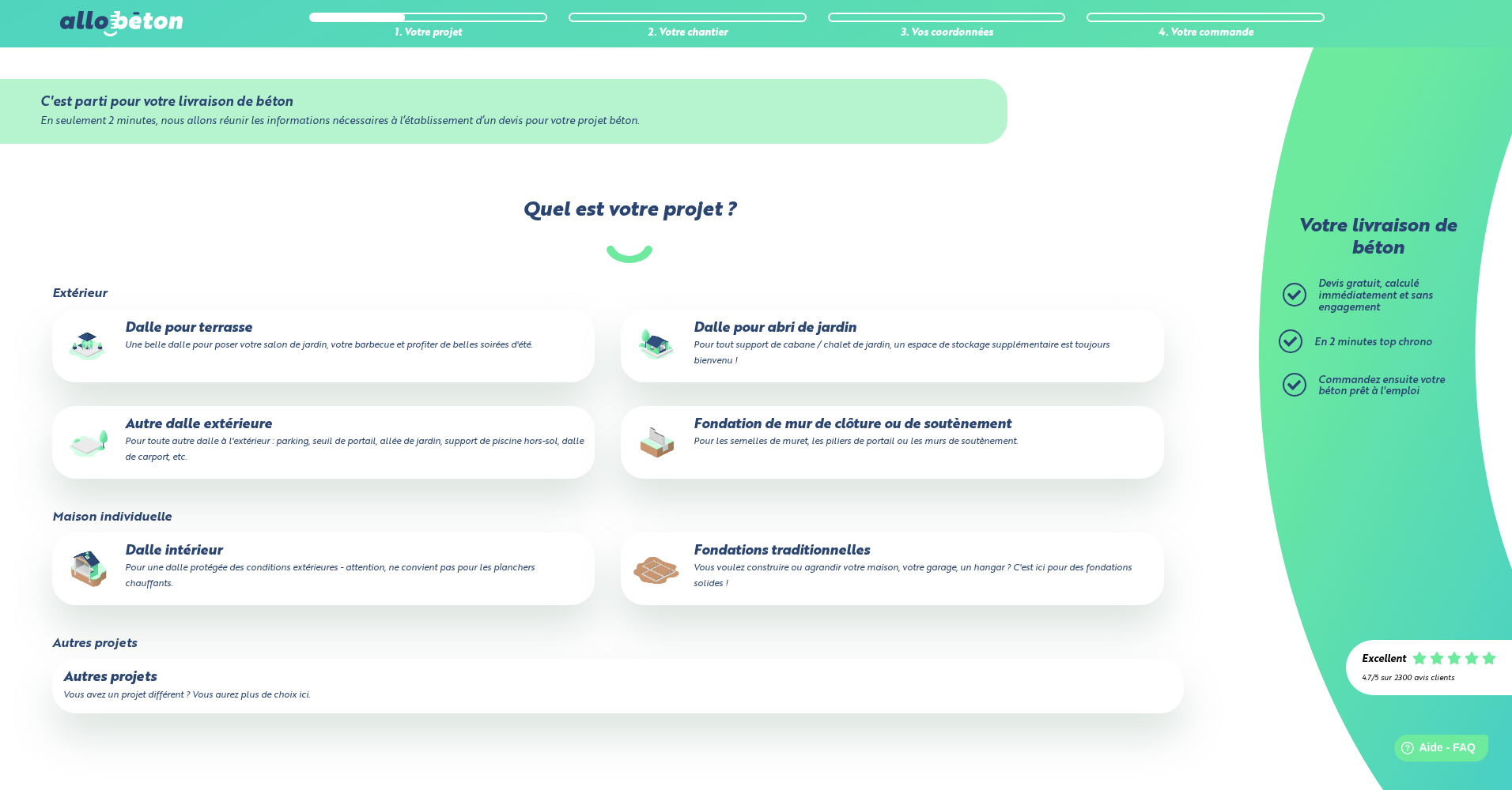
click at [735, 544] on p "Fondations traditionnelles Vous voulez construire ou agrandir votre maison, vot…" at bounding box center [892, 568] width 521 height 48
click at [0, 0] on input "Fondations traditionnelles Vous voulez construire ou agrandir votre maison, vot…" at bounding box center [0, 0] width 0 height 0
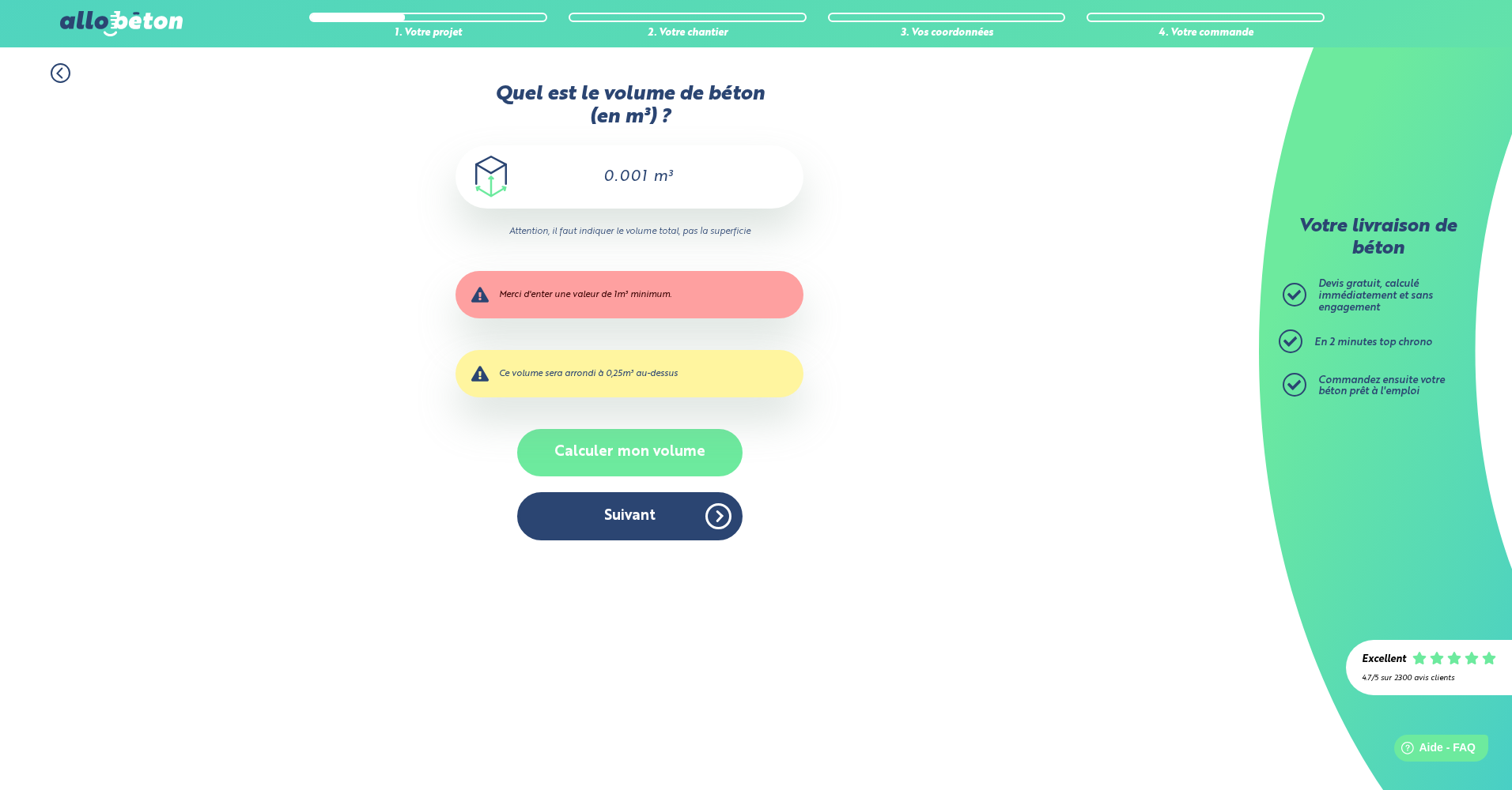
click at [612, 473] on button "Calculer mon volume" at bounding box center [630, 453] width 226 height 46
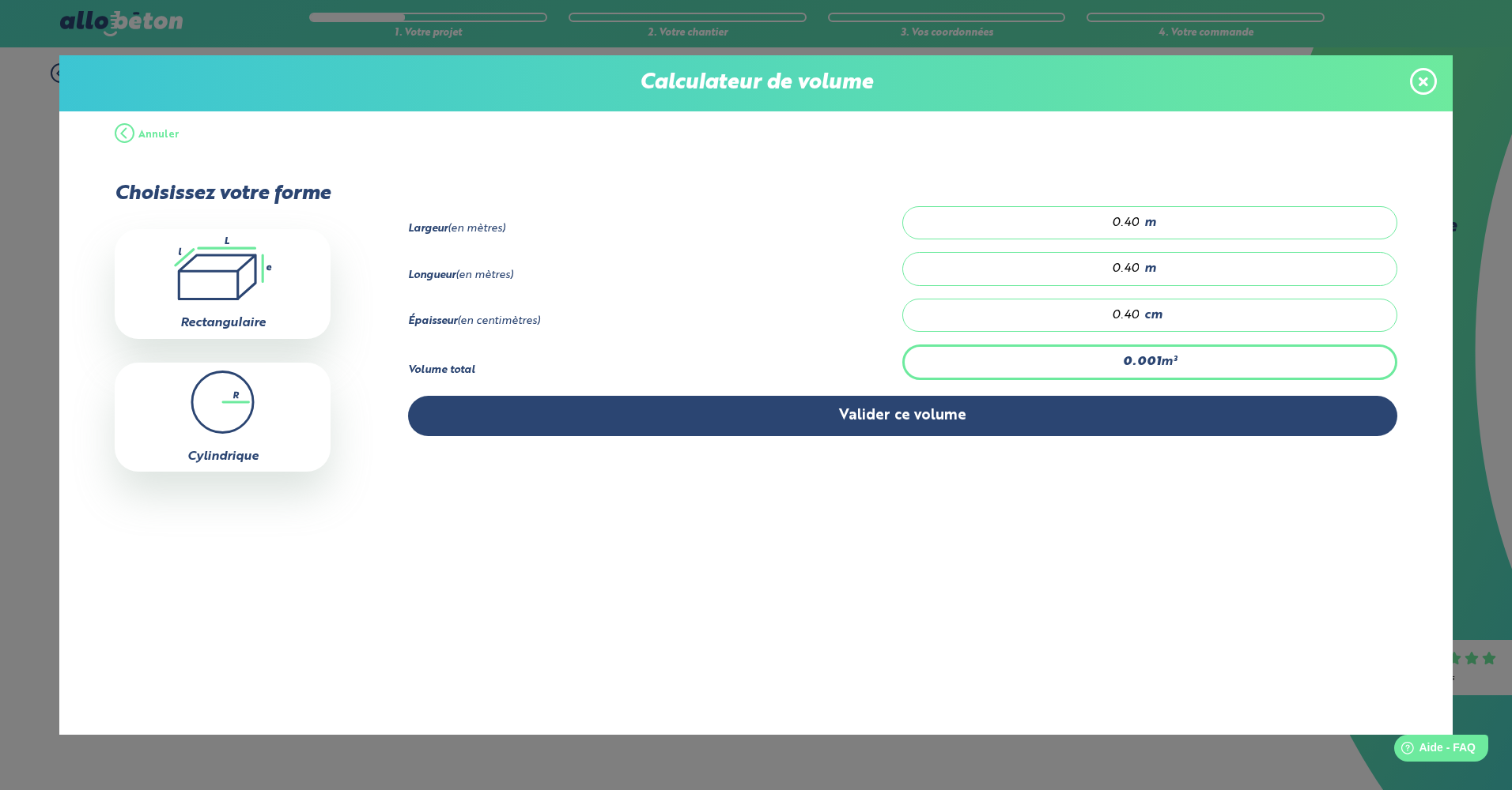
drag, startPoint x: 1114, startPoint y: 271, endPoint x: 1212, endPoint y: 273, distance: 98.0
click at [1212, 273] on div "0.40 m" at bounding box center [1149, 268] width 494 height 34
type input "0.005"
type input "3"
click at [1057, 314] on input "0.40" at bounding box center [1029, 315] width 221 height 15
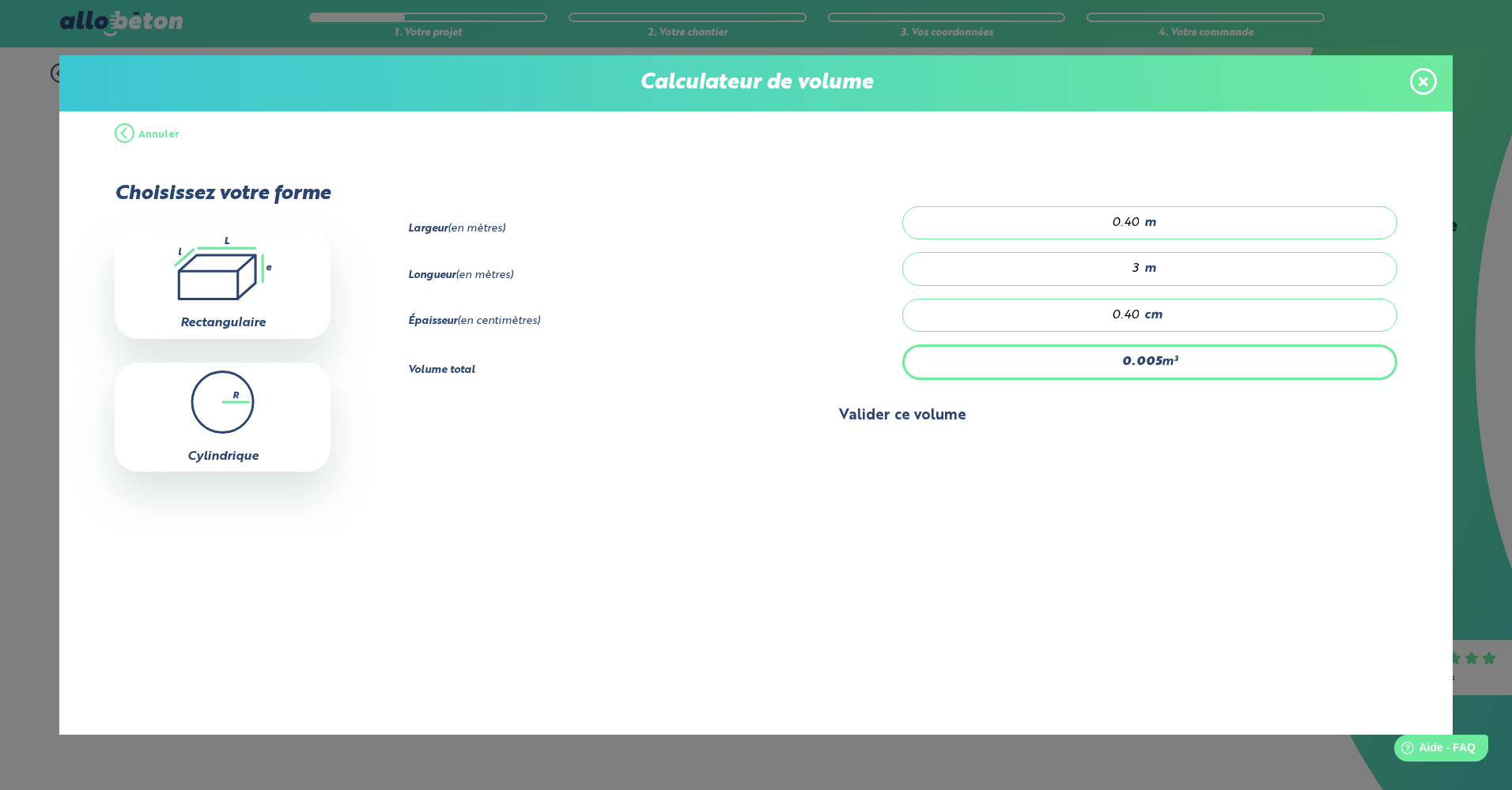
click at [915, 410] on button "Valider ce volume" at bounding box center [902, 416] width 989 height 40
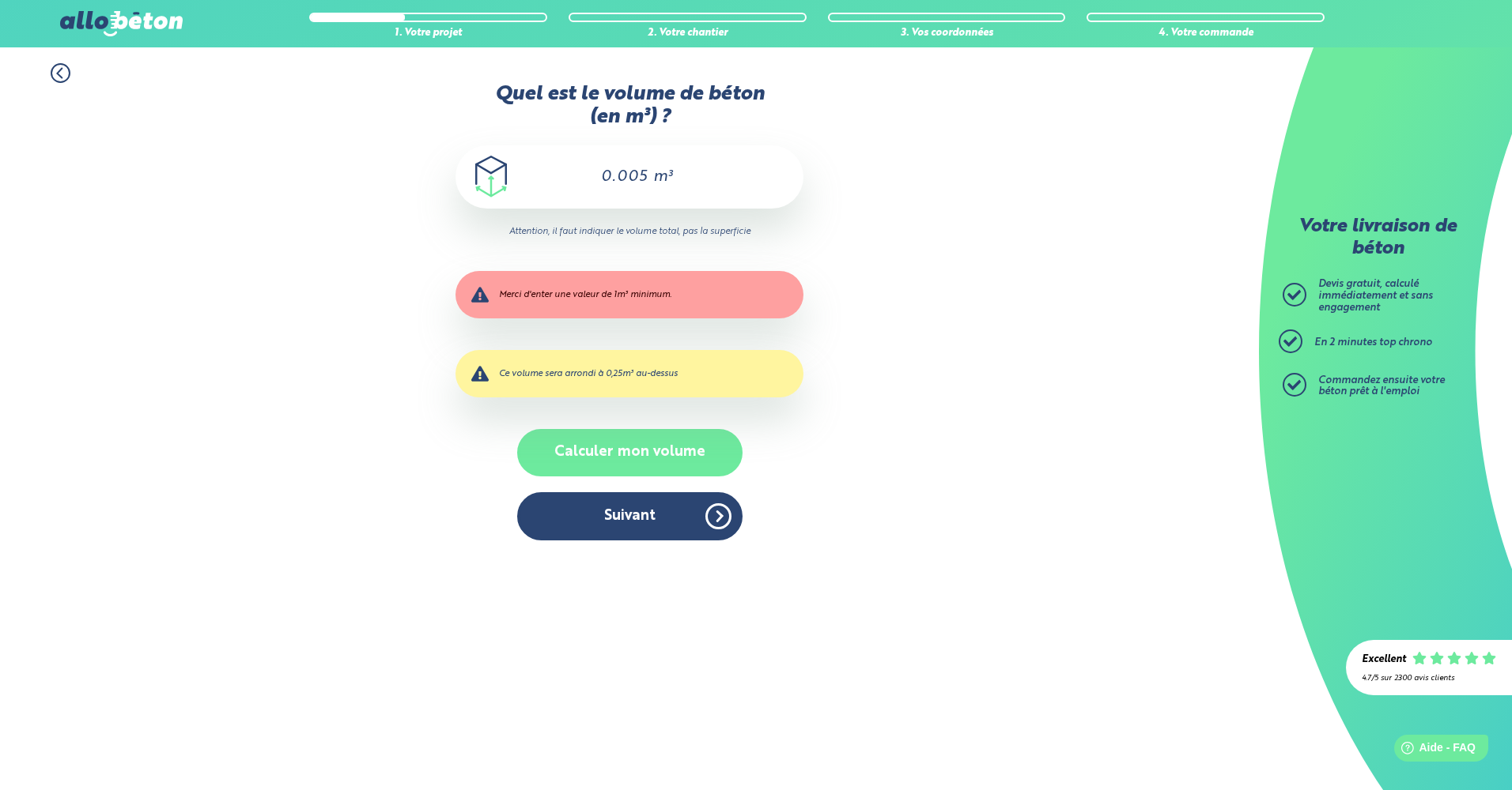
drag, startPoint x: 639, startPoint y: 452, endPoint x: 614, endPoint y: 451, distance: 25.0
click at [636, 452] on button "Calculer mon volume" at bounding box center [630, 453] width 226 height 46
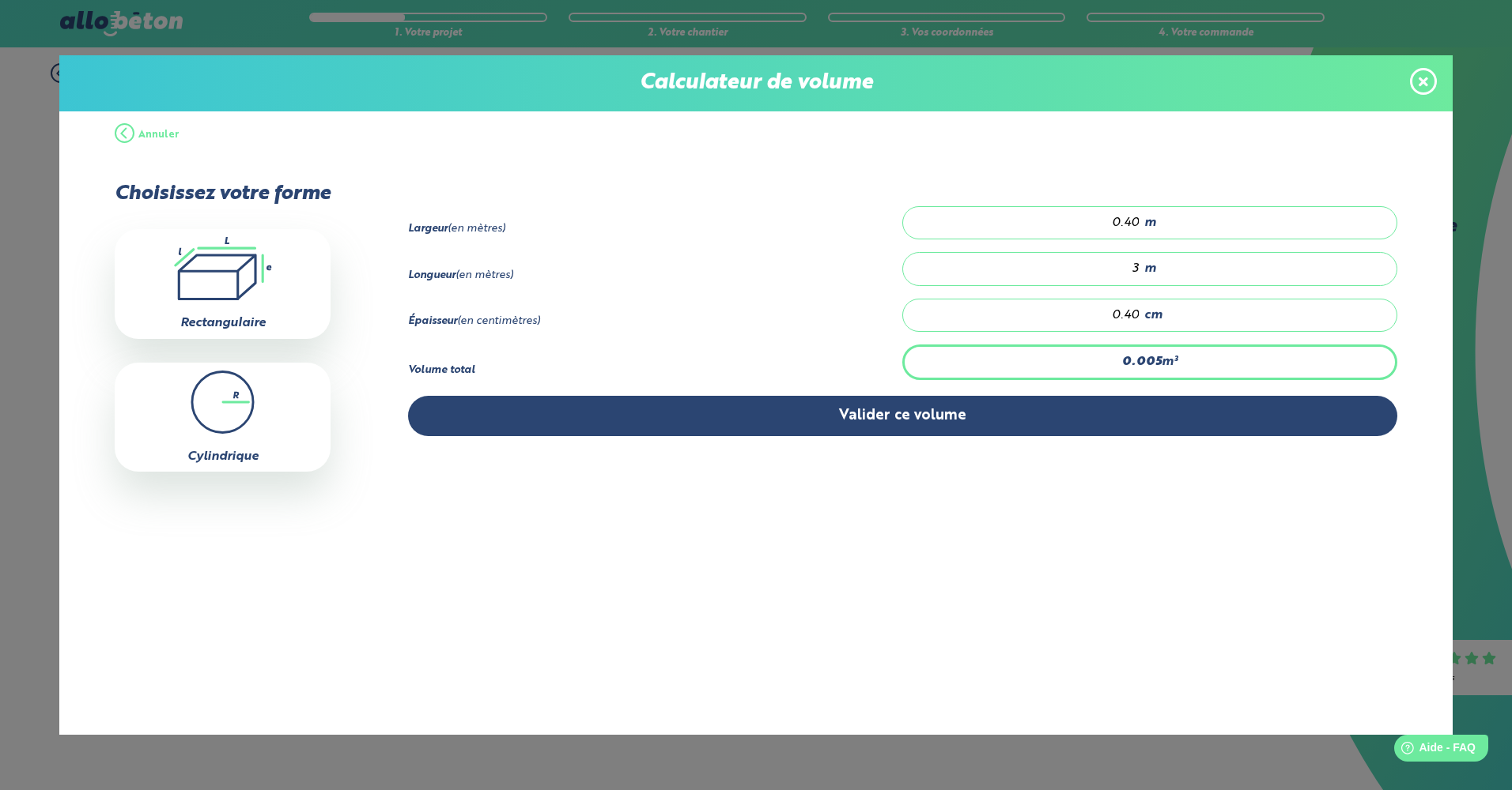
drag, startPoint x: 1106, startPoint y: 311, endPoint x: 1235, endPoint y: 312, distance: 129.0
click at [1235, 312] on div "0.40 cm" at bounding box center [1149, 315] width 494 height 34
type input "0.048"
type input "4"
type input "0.48"
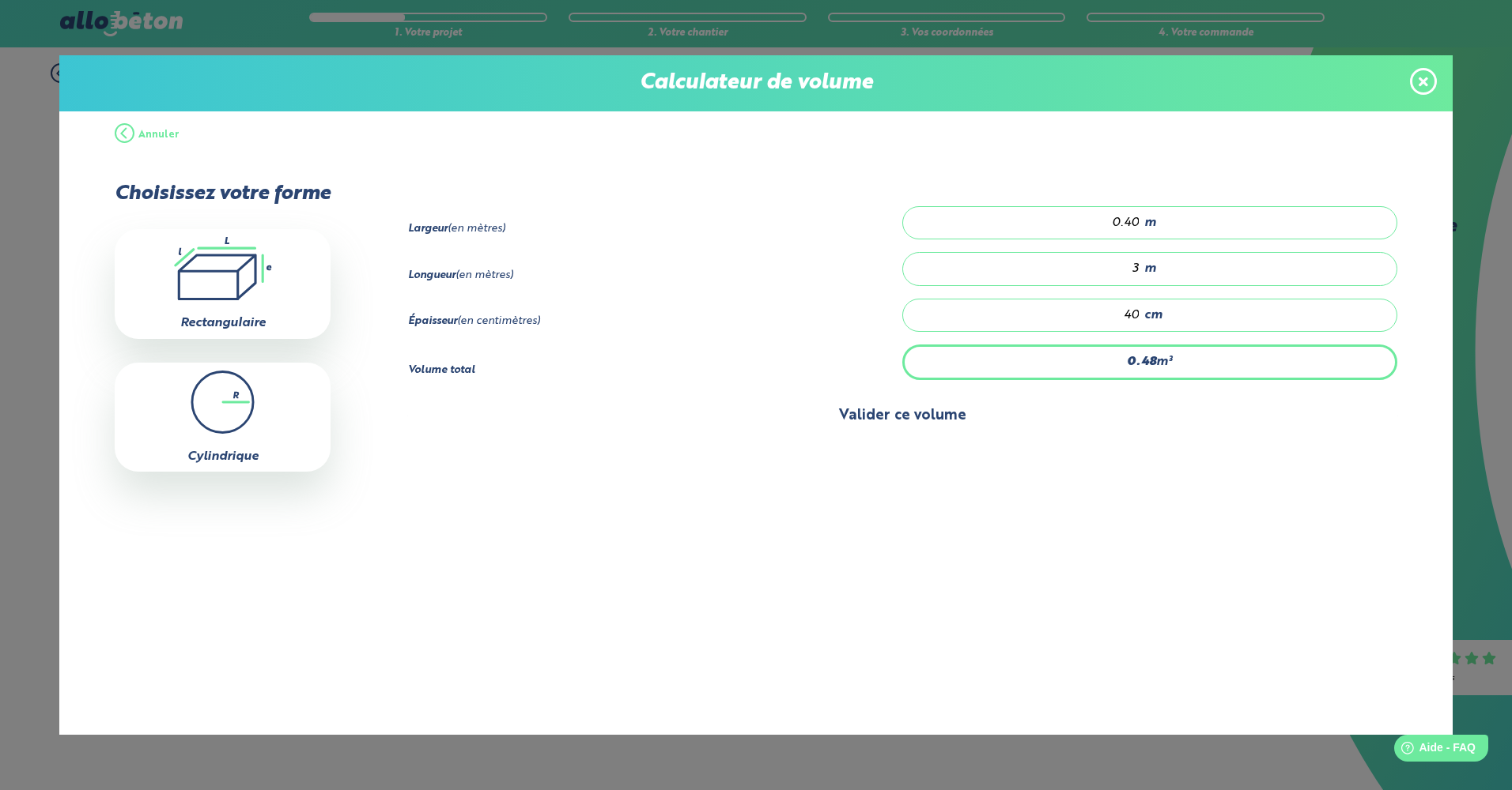
type input "40"
click at [919, 418] on button "Valider ce volume" at bounding box center [902, 416] width 989 height 40
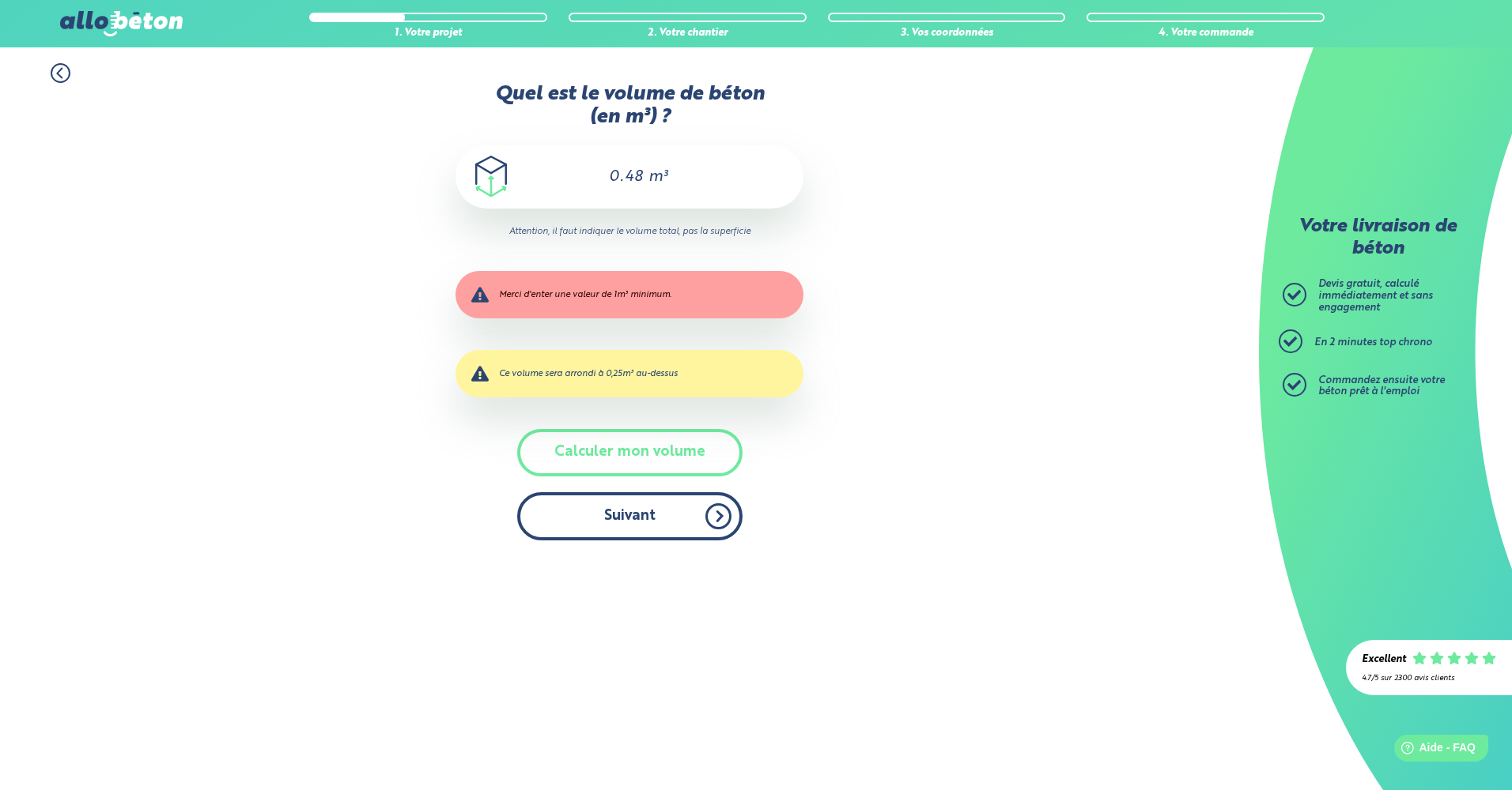
click at [615, 515] on button "Suivant" at bounding box center [630, 516] width 226 height 48
